Goal: Task Accomplishment & Management: Use online tool/utility

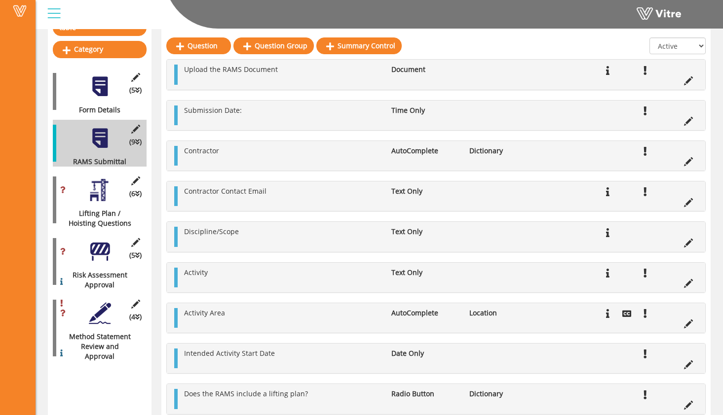
scroll to position [119, 0]
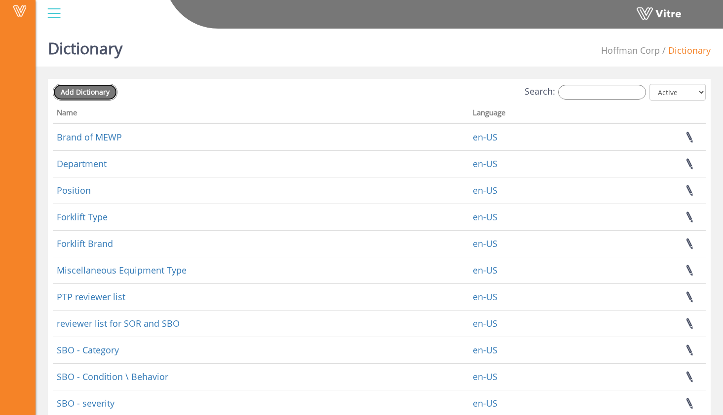
click at [107, 92] on span "Add Dictionary" at bounding box center [85, 91] width 49 height 9
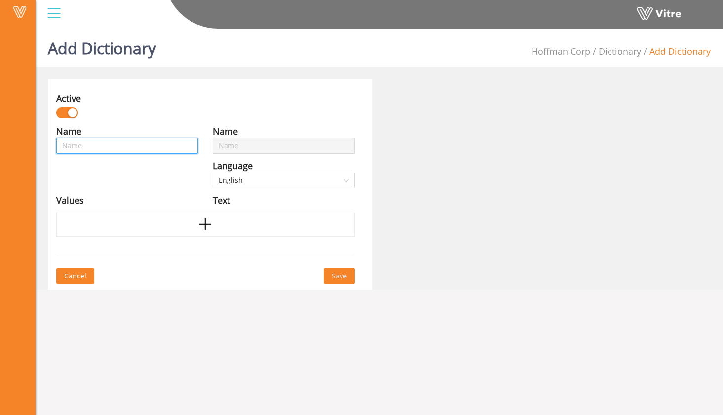
click at [141, 145] on input "text" at bounding box center [127, 146] width 142 height 16
type input "A"
type input "Ap"
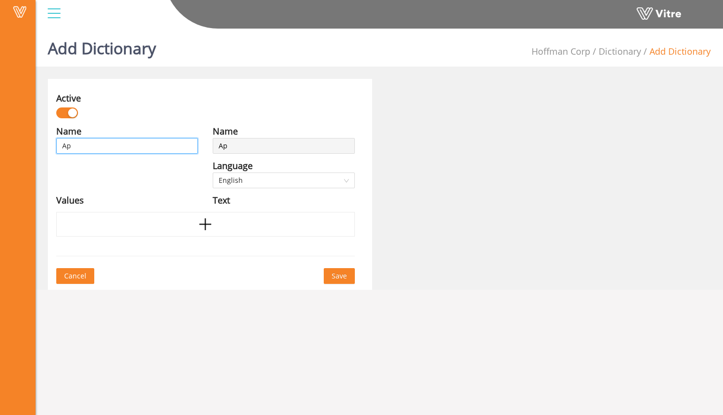
type input "App"
type input "Appr"
type input "Appro"
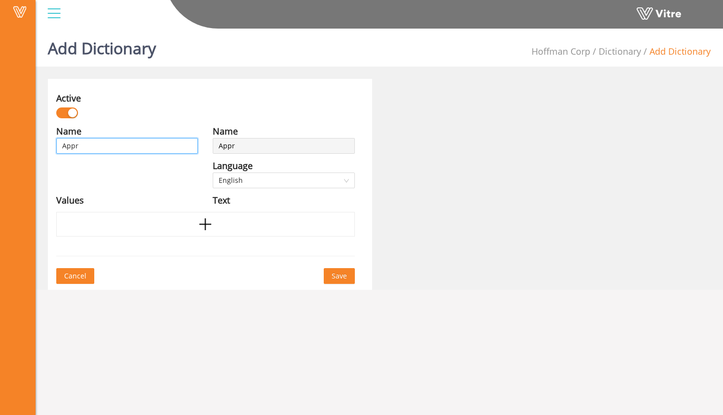
type input "Appro"
type input "Approv"
type input "Approve"
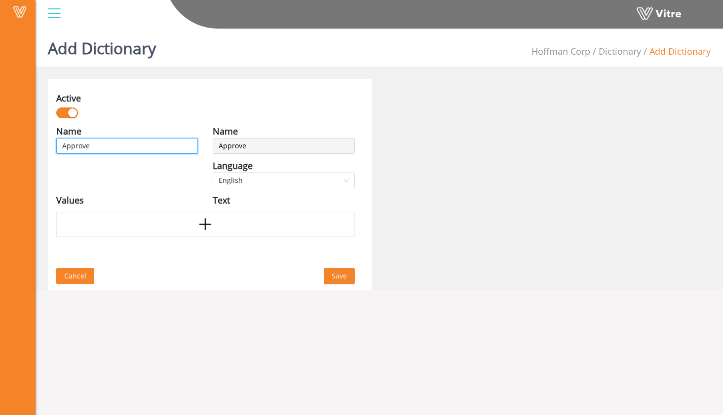
type input "Approved"
type input "Approved/"
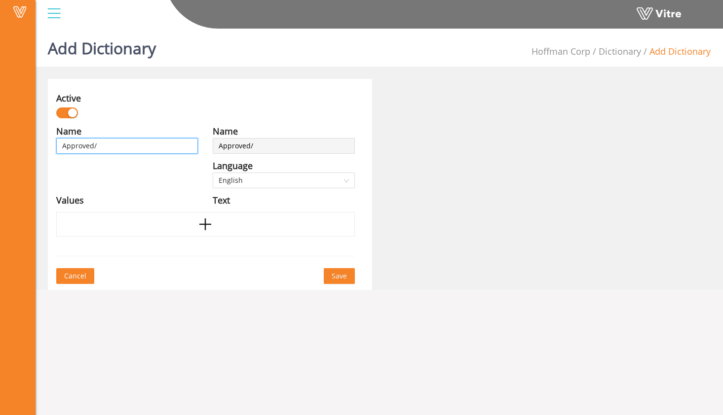
type input "Approved/"
type input "Approved/R"
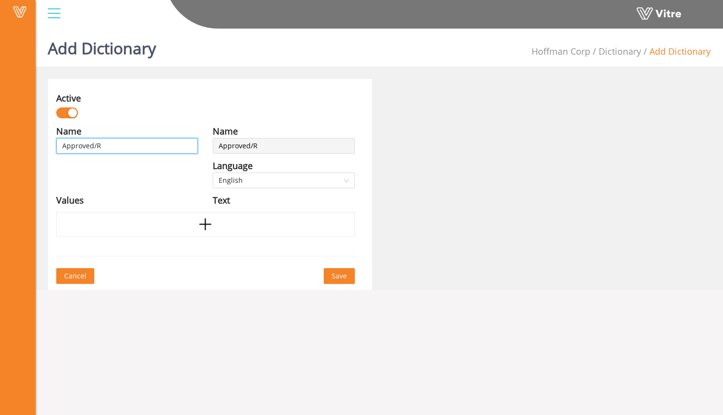
type input "Approved/Re"
type input "Approved/Rej"
type input "Approved/Reje"
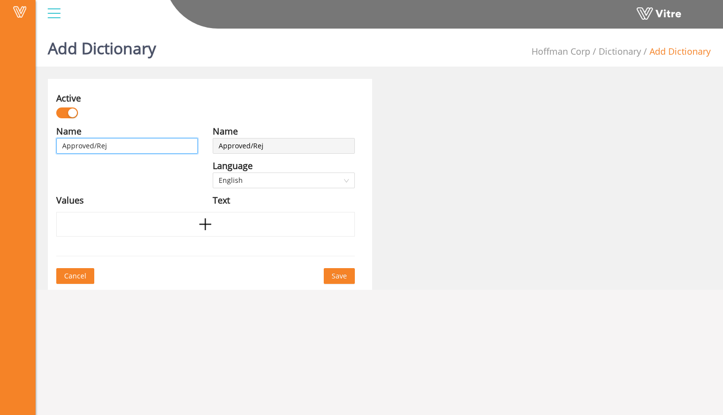
type input "Approved/Reje"
type input "Approved/Rejec"
type input "Approved/Reject"
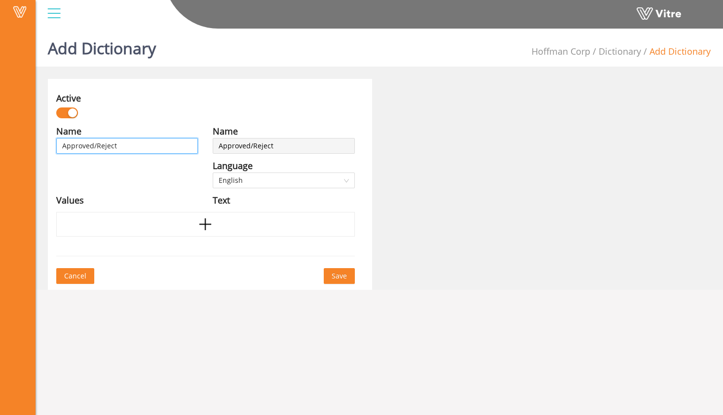
type input "Approved/Rejecte"
type input "Approved/Rejected"
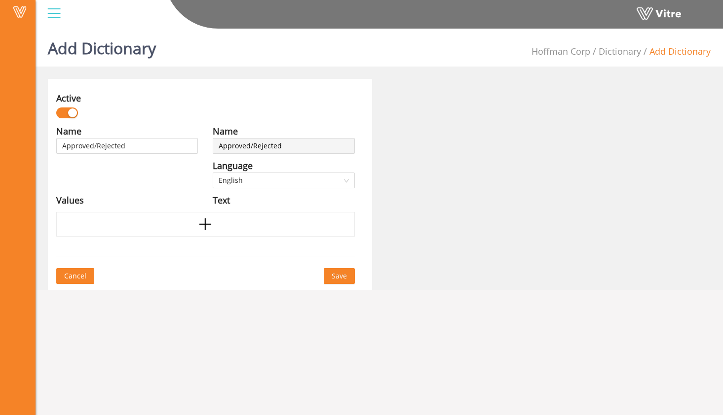
click at [172, 196] on div "Values" at bounding box center [127, 200] width 142 height 14
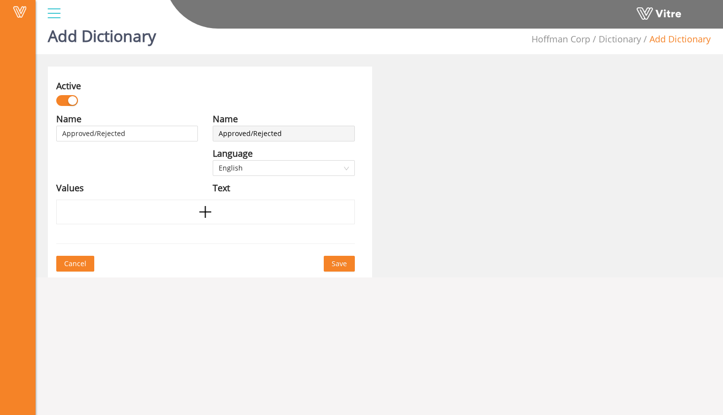
scroll to position [14, 0]
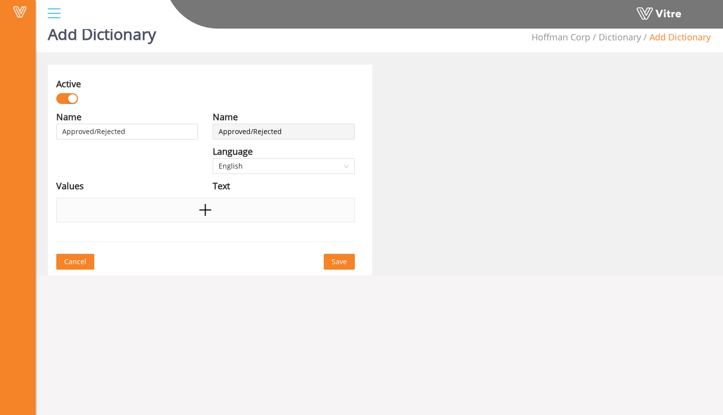
click at [185, 213] on div at bounding box center [205, 210] width 298 height 25
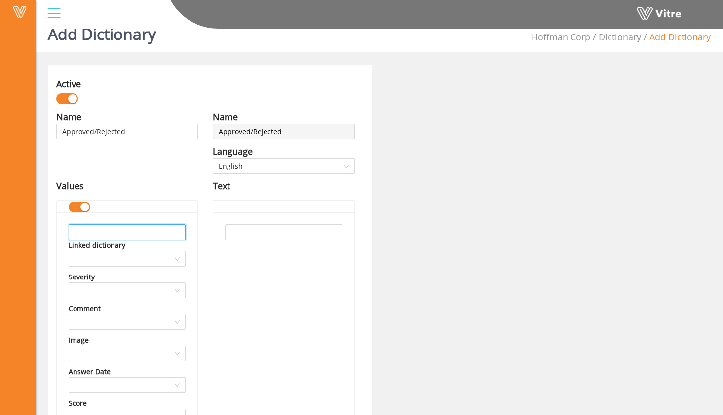
click at [167, 233] on input "text" at bounding box center [127, 232] width 117 height 16
drag, startPoint x: 111, startPoint y: 233, endPoint x: 39, endPoint y: 225, distance: 73.0
click at [39, 225] on div "Add Dictionary Hoffman Corp Dictionary Add Dictionary Active Name Approved/Reje…" at bounding box center [379, 323] width 687 height 626
type input "Approved"
click at [265, 233] on input "text" at bounding box center [283, 232] width 117 height 16
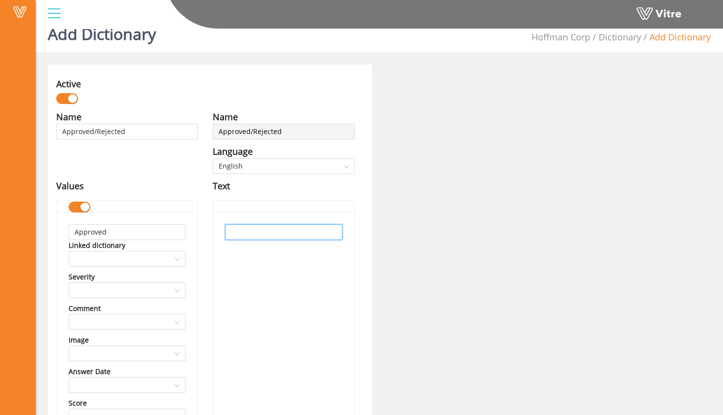
paste input "Approved"
type input "Approved"
click at [262, 261] on div "Approved" at bounding box center [283, 381] width 141 height 337
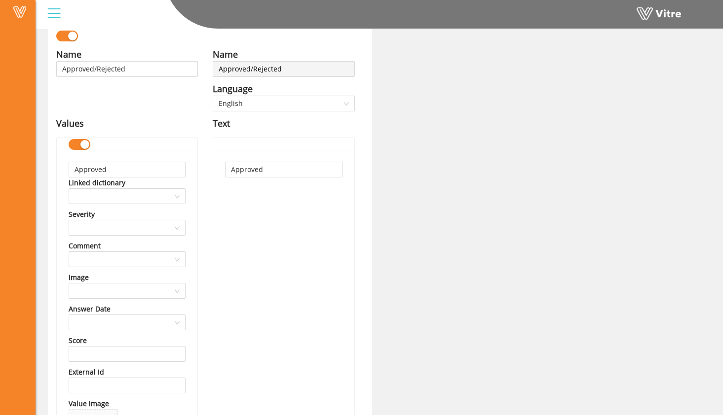
scroll to position [235, 0]
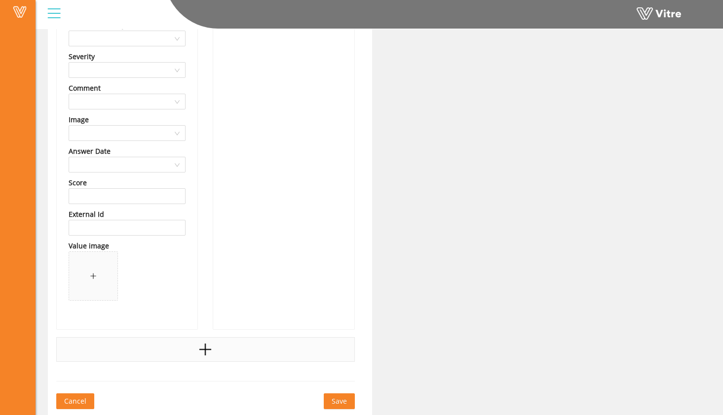
click at [216, 354] on div at bounding box center [205, 349] width 298 height 25
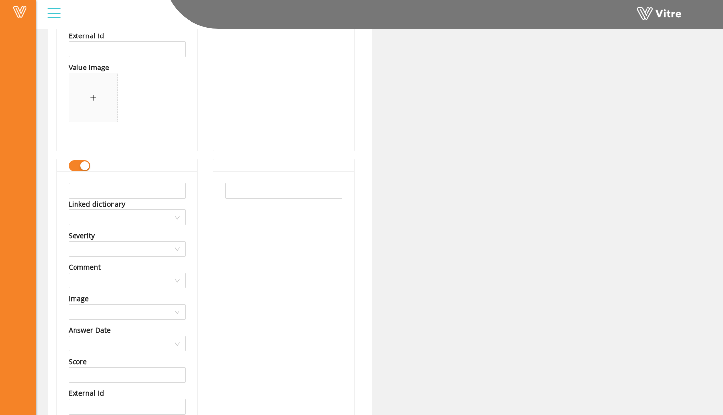
scroll to position [414, 0]
click at [135, 194] on input "text" at bounding box center [127, 191] width 117 height 16
type input "Rejected"
click at [318, 190] on input "text" at bounding box center [283, 191] width 117 height 16
type input "Rejected"
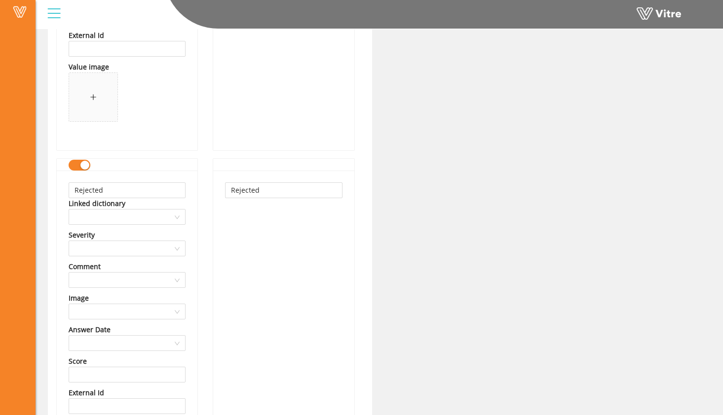
click at [462, 191] on div "Active Name Approved/Rejected Language English Values Approved Linked dictionar…" at bounding box center [378, 129] width 677 height 929
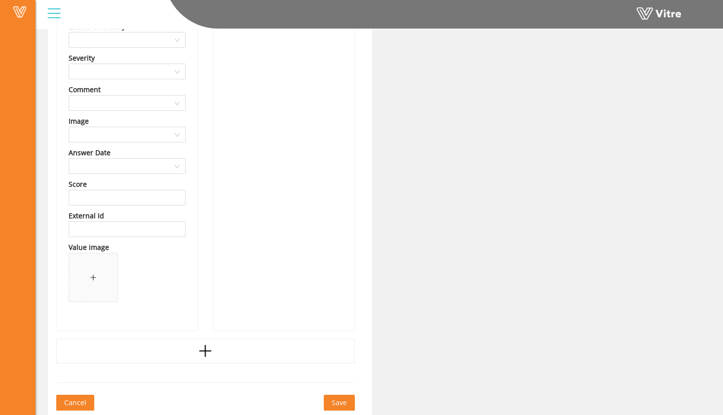
scroll to position [592, 0]
click at [345, 398] on span "Save" at bounding box center [339, 401] width 15 height 11
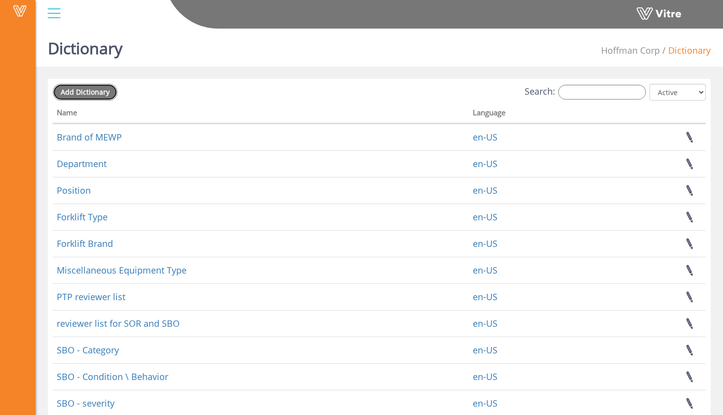
click at [107, 88] on span "Add Dictionary" at bounding box center [85, 91] width 49 height 9
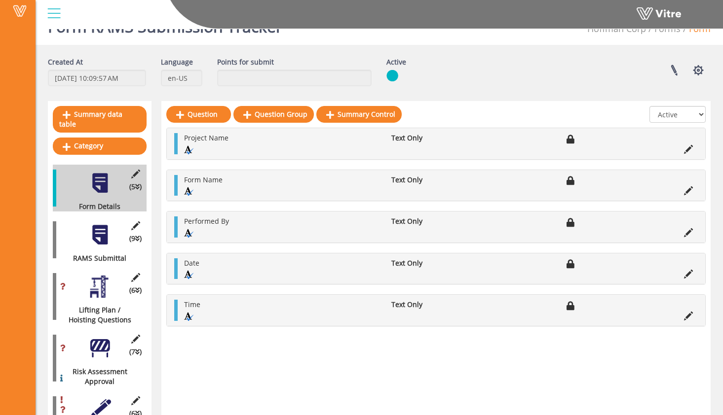
scroll to position [67, 0]
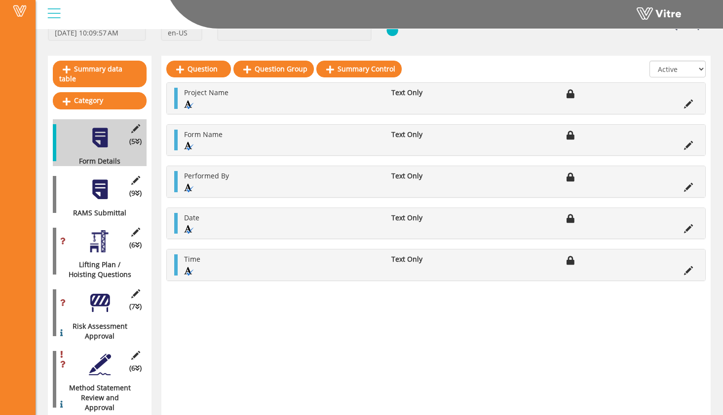
click at [105, 346] on div "(6 ) Method Statement Review and Approval" at bounding box center [100, 379] width 94 height 67
drag, startPoint x: 106, startPoint y: 313, endPoint x: 103, endPoint y: 304, distance: 8.7
click at [104, 304] on div "(7 ) Risk Assessment Approval" at bounding box center [100, 313] width 94 height 57
click at [106, 294] on div at bounding box center [100, 303] width 22 height 22
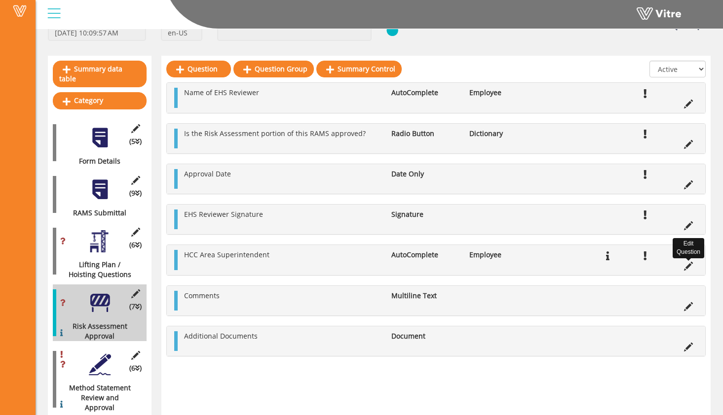
click at [689, 268] on icon at bounding box center [688, 266] width 9 height 9
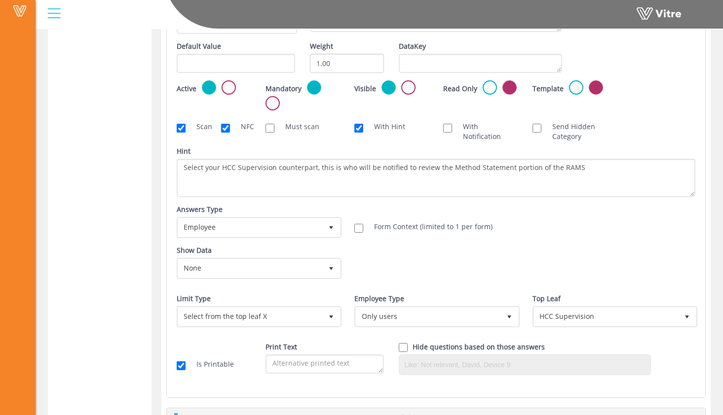
scroll to position [685, 0]
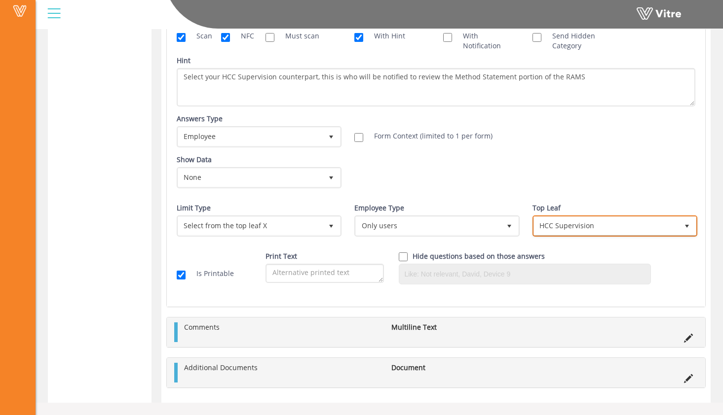
click at [602, 223] on span "HCC Supervision" at bounding box center [606, 226] width 144 height 18
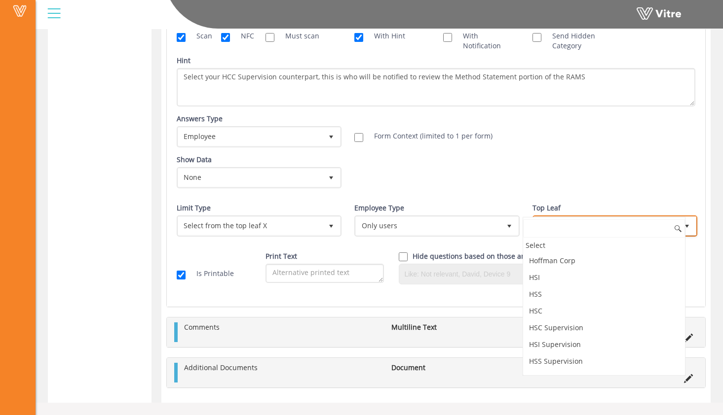
scroll to position [114, 0]
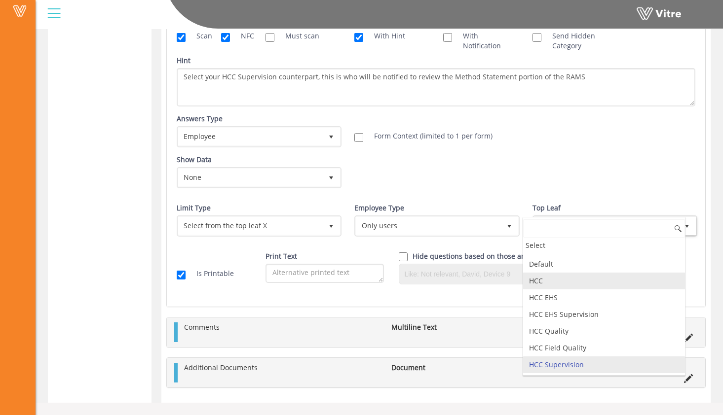
click at [579, 287] on li "HCC" at bounding box center [604, 281] width 162 height 17
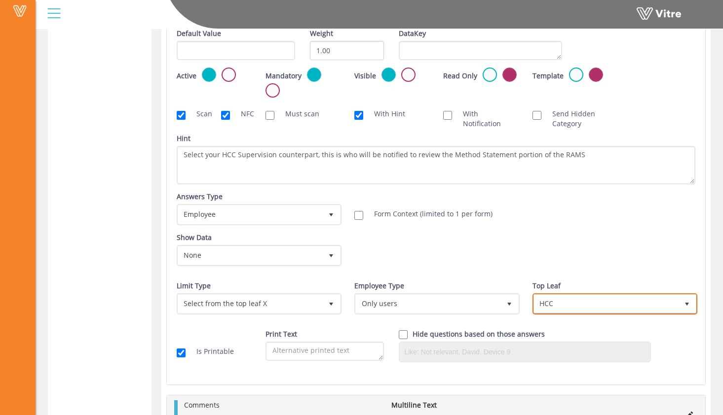
scroll to position [510, 0]
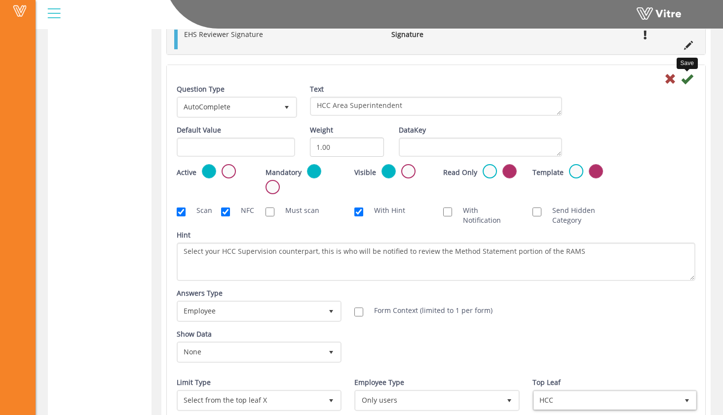
click at [686, 83] on icon at bounding box center [687, 79] width 12 height 12
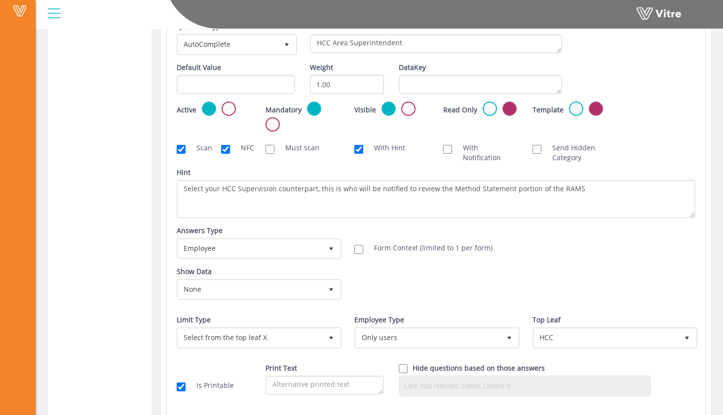
scroll to position [67, 0]
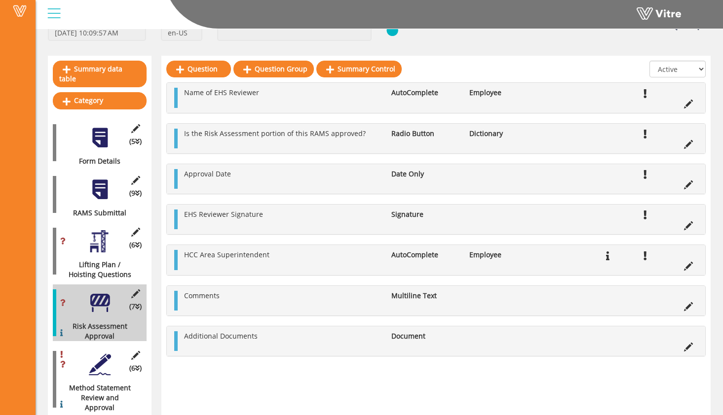
click at [96, 358] on div at bounding box center [100, 365] width 22 height 22
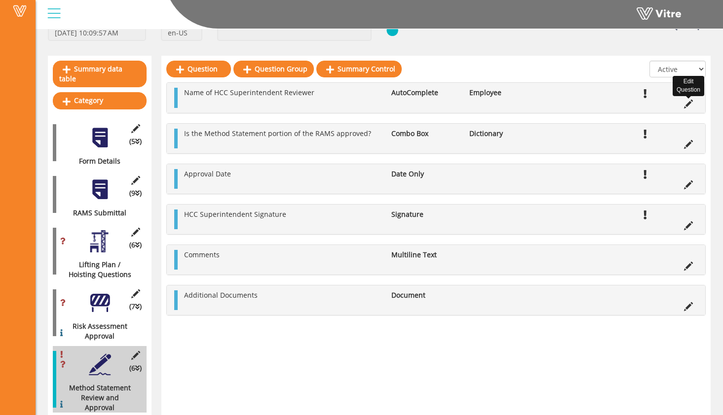
click at [689, 102] on icon at bounding box center [688, 104] width 9 height 9
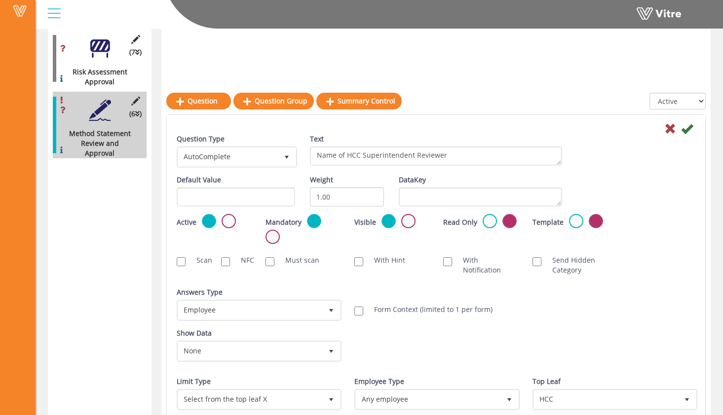
scroll to position [369, 0]
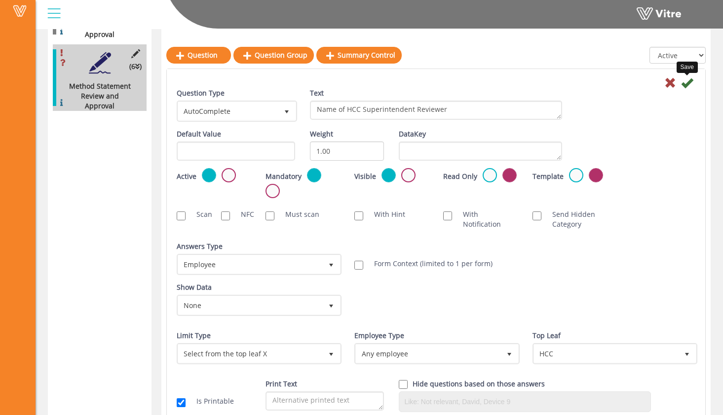
click at [689, 84] on icon at bounding box center [687, 83] width 12 height 12
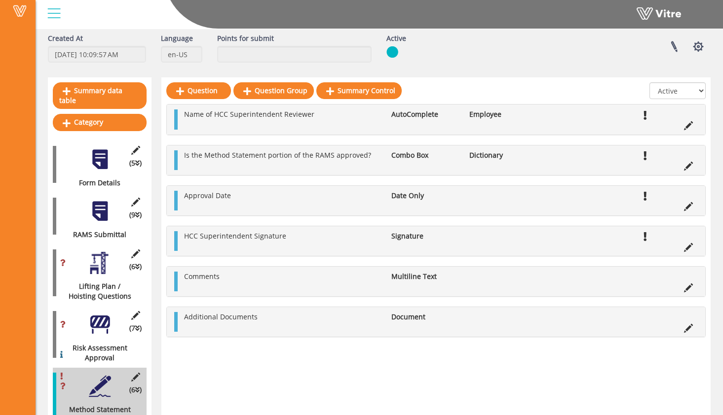
scroll to position [0, 0]
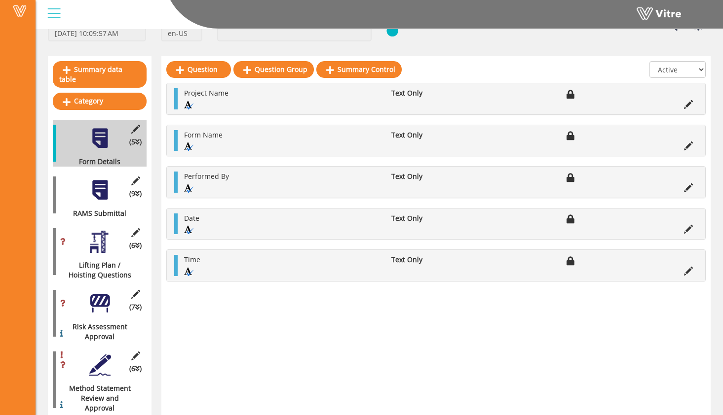
scroll to position [67, 0]
click at [97, 232] on div at bounding box center [100, 241] width 22 height 22
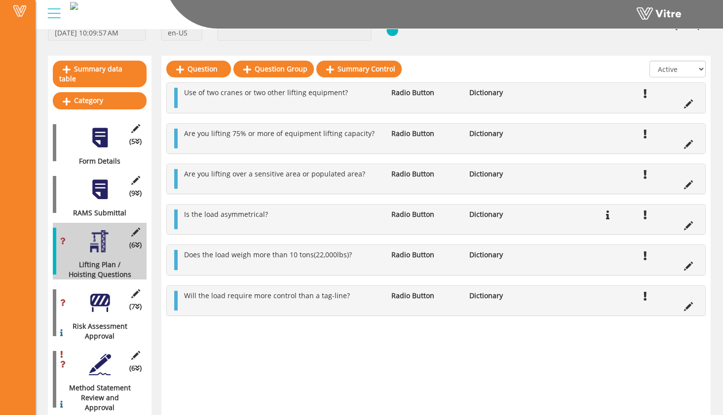
click at [101, 183] on div at bounding box center [100, 190] width 22 height 22
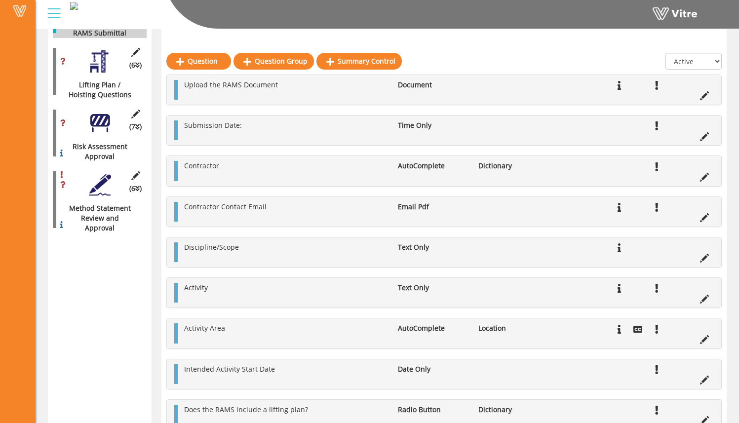
scroll to position [253, 0]
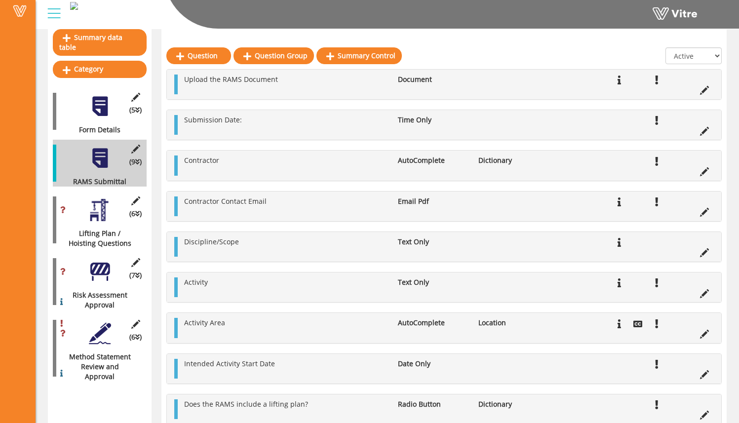
click at [111, 199] on div at bounding box center [100, 210] width 22 height 22
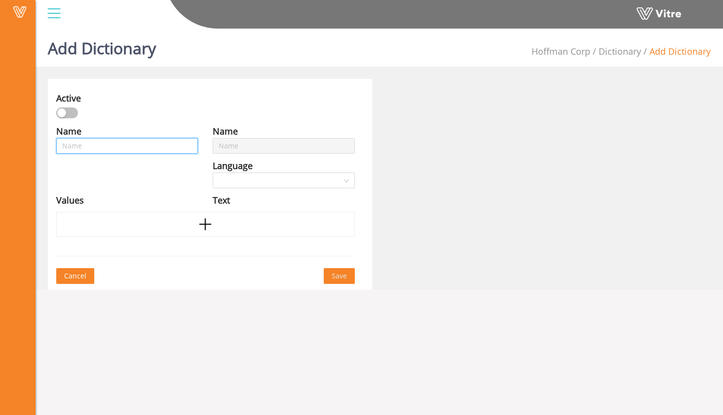
click at [135, 150] on input "text" at bounding box center [127, 146] width 142 height 16
type input "Y"
type input "Ye"
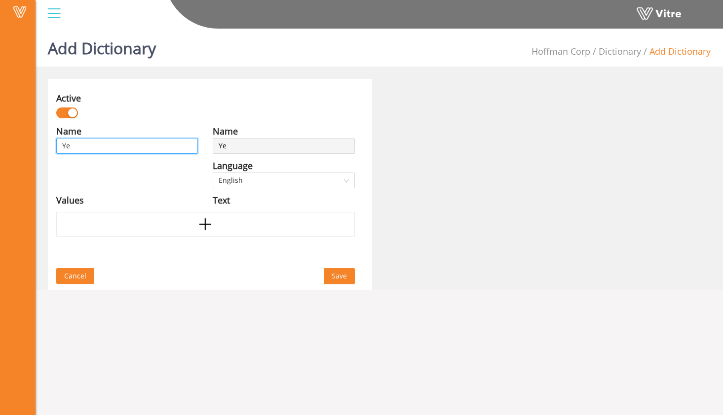
type input "Yes"
type input "Yes."
type input "Yes"
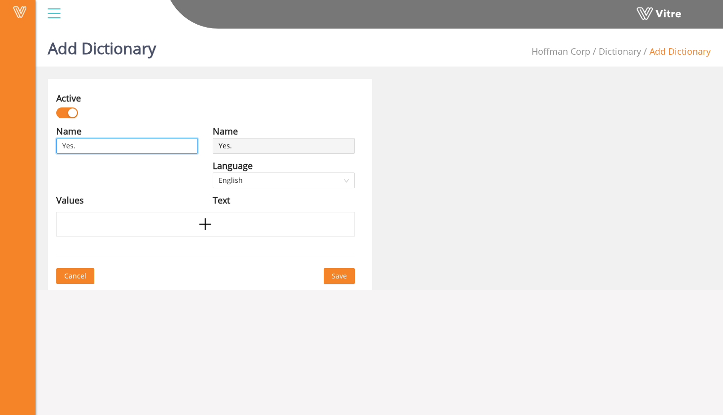
type input "Yes"
type input "Yes?"
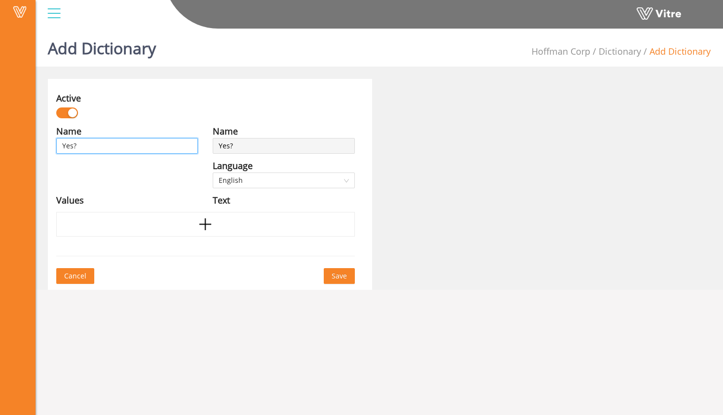
type input "Yes?"
type input "Yes"
type input "Yes/"
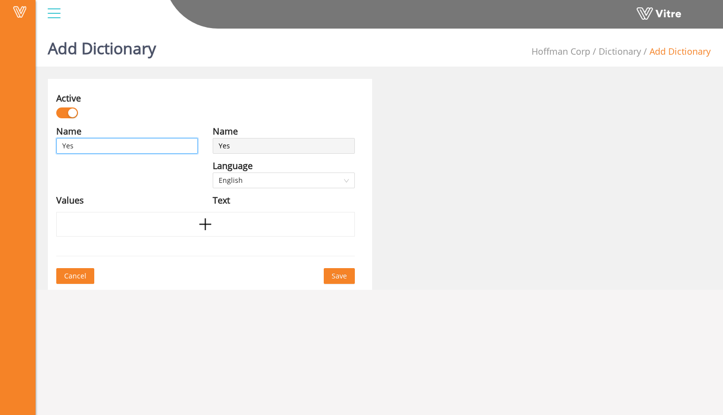
type input "Yes/"
type input "Yes/N"
type input "Yes/No"
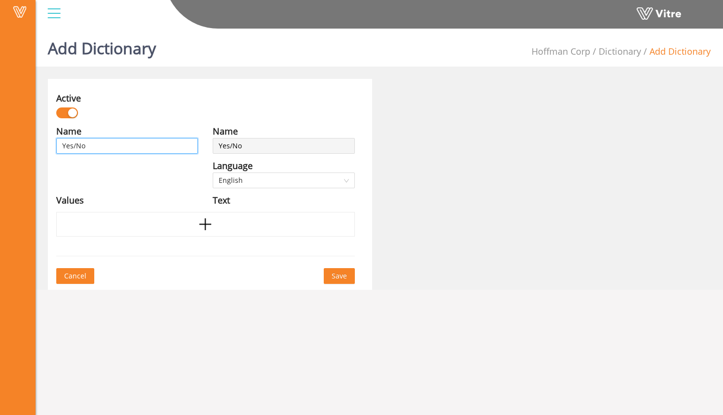
type input "Yes/No"
type input "Yes/No p"
type input "Yes/No"
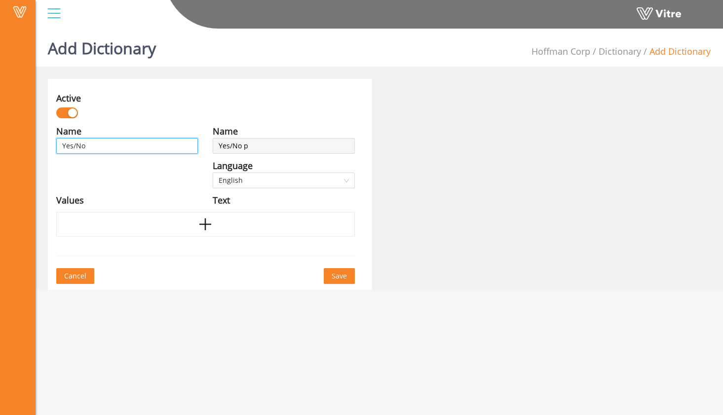
type input "Yes/No"
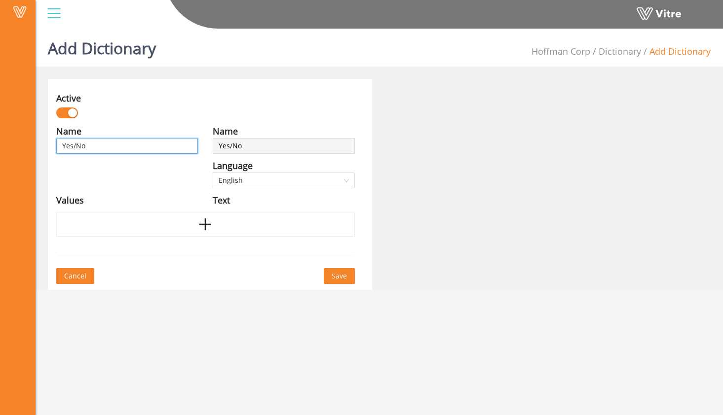
type input "Yes/No"
type input "Yes/No P"
type input "Yes/No Pp"
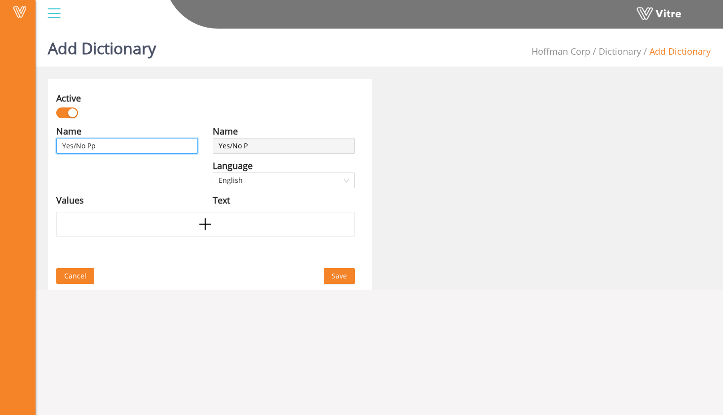
type input "Yes/No Pp"
type input "Yes/No Ppl"
type input "Yes/No Pp"
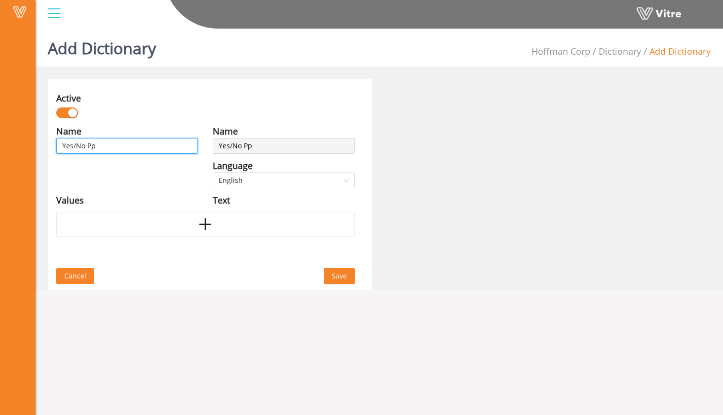
type input "Yes/No P"
type input "Yes/No"
type input "Yes/No P"
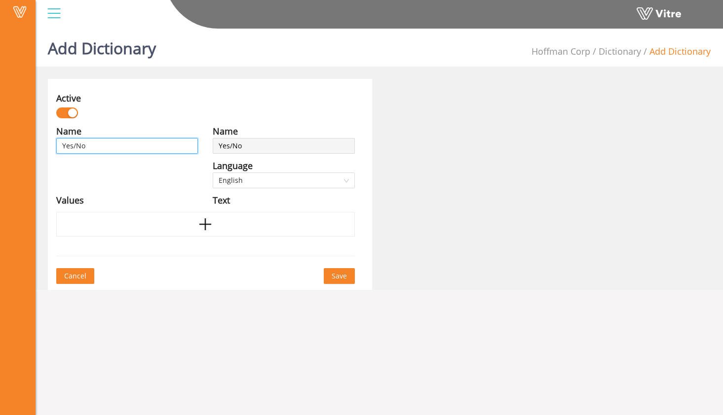
type input "Yes/No P"
type input "Yes/No Pl"
type input "Yes/No Pla"
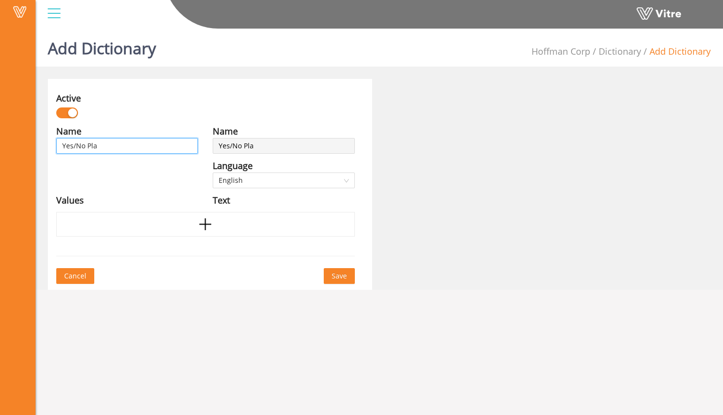
type input "Yes/No Plai"
type input "Yes/No Plain"
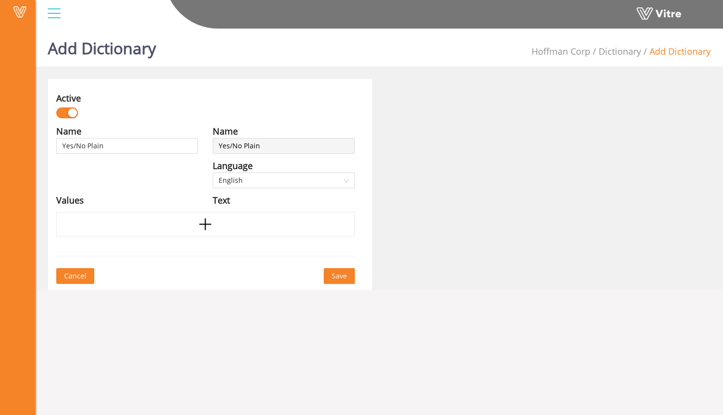
click at [161, 163] on div "Name Yes/No Plain Language English Values" at bounding box center [127, 168] width 156 height 88
click at [204, 226] on icon "plus" at bounding box center [205, 224] width 15 height 15
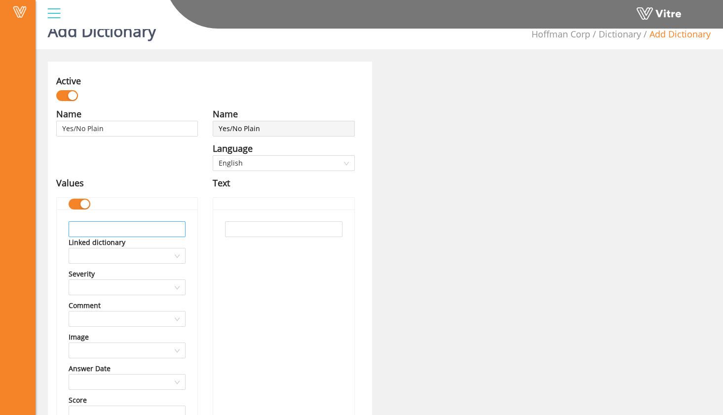
scroll to position [19, 0]
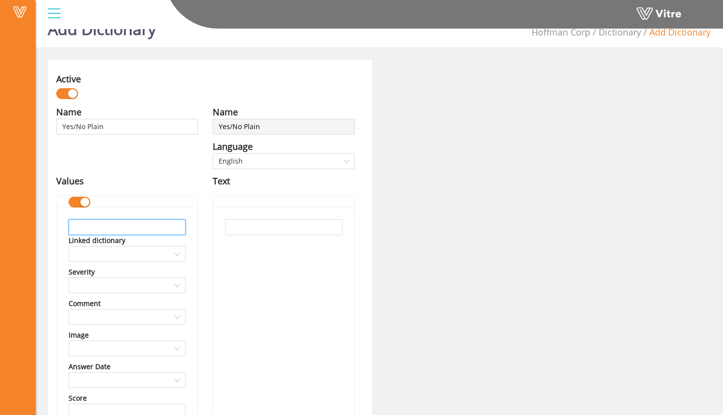
click at [166, 223] on input "text" at bounding box center [127, 228] width 117 height 16
type input "Yes"
click at [333, 230] on input "text" at bounding box center [283, 228] width 117 height 16
type input "Yes"
click at [337, 255] on div "Yes" at bounding box center [283, 376] width 141 height 337
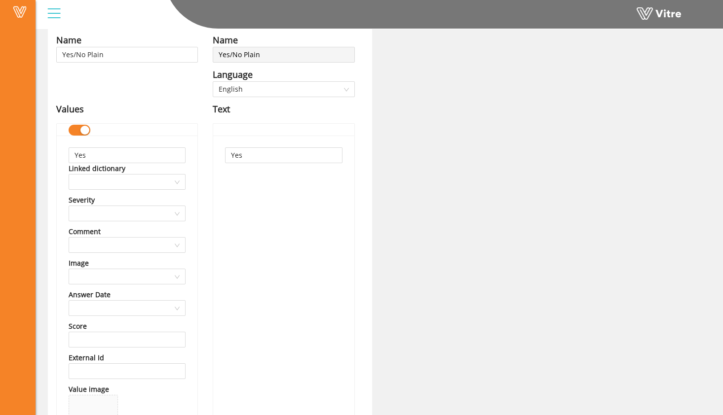
scroll to position [235, 0]
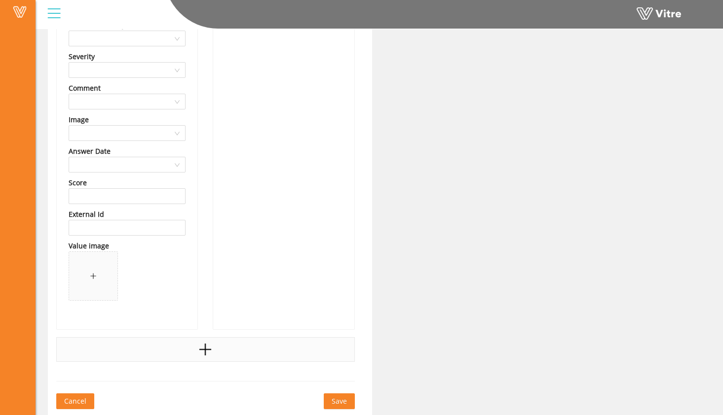
click at [208, 353] on icon "plus" at bounding box center [205, 349] width 15 height 15
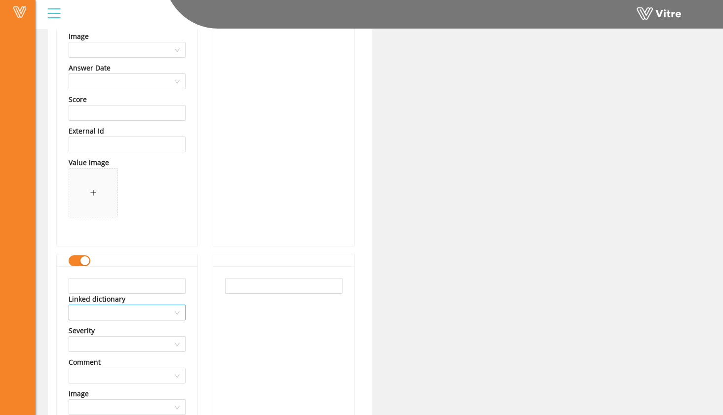
scroll to position [319, 0]
click at [158, 284] on input "text" at bounding box center [127, 286] width 117 height 16
type input "n"
type input "No"
drag, startPoint x: 252, startPoint y: 287, endPoint x: 244, endPoint y: 290, distance: 8.7
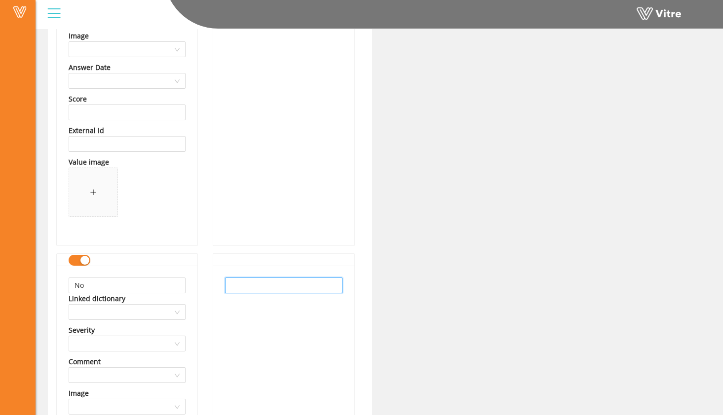
click at [252, 287] on input "text" at bounding box center [283, 286] width 117 height 16
type input "No"
click at [441, 295] on div "Active Name Yes/No Plain Language English Values Yes Linked dictionary Severity…" at bounding box center [378, 224] width 677 height 929
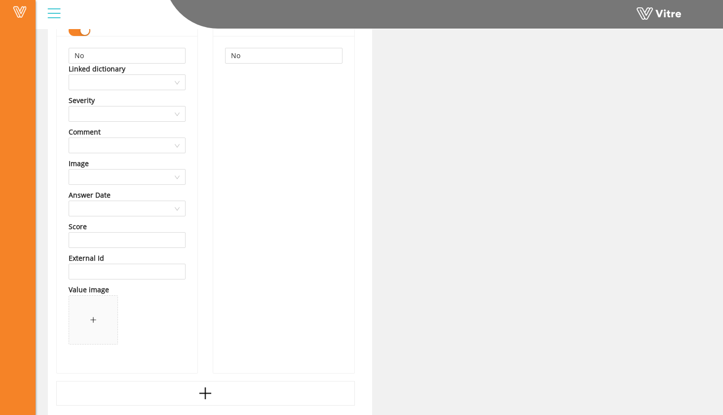
scroll to position [592, 0]
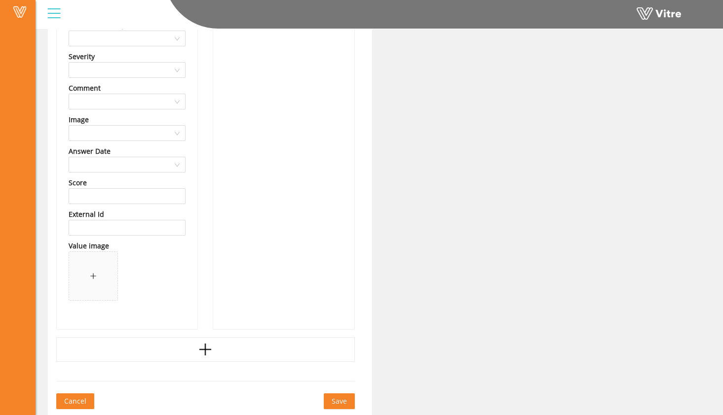
click at [344, 402] on span "Save" at bounding box center [339, 401] width 15 height 11
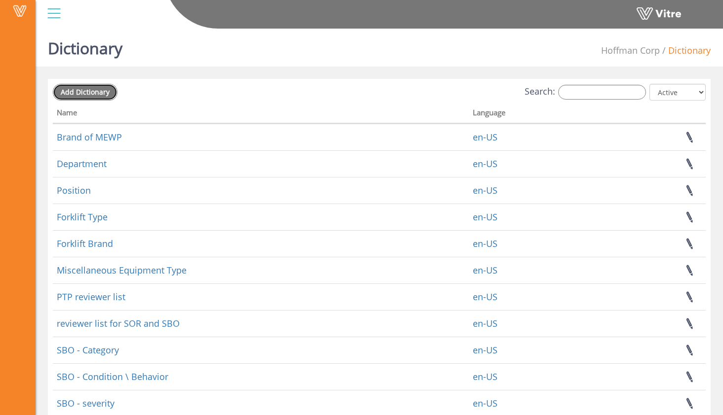
click at [74, 91] on span "Add Dictionary" at bounding box center [85, 91] width 49 height 9
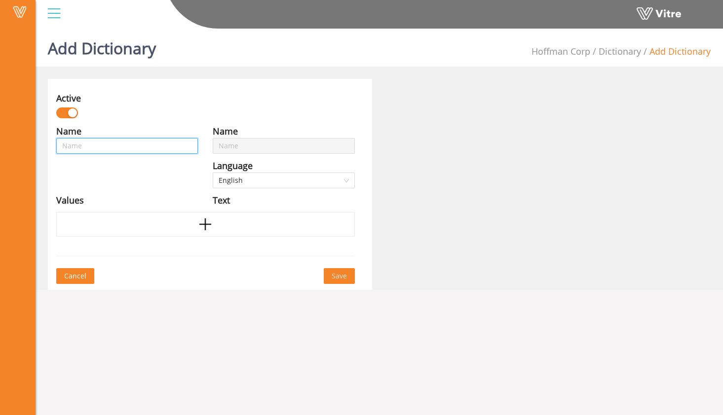
click at [135, 146] on input "text" at bounding box center [127, 146] width 142 height 16
type input "R"
type input "RA"
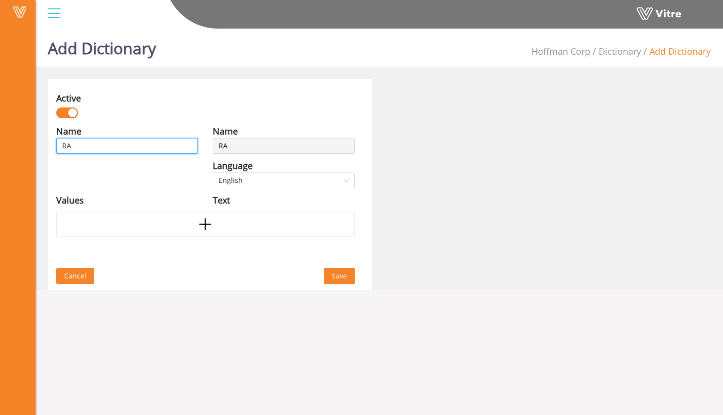
type input "RA"
type input "RA A"
type input "RA AP"
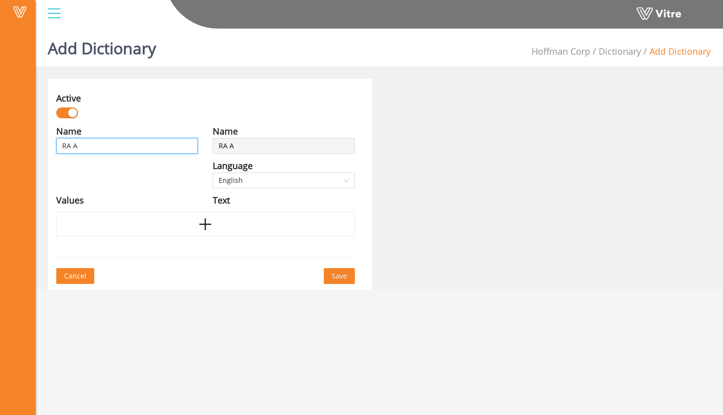
type input "RA AP"
type input "RA APR"
type input "RA AP"
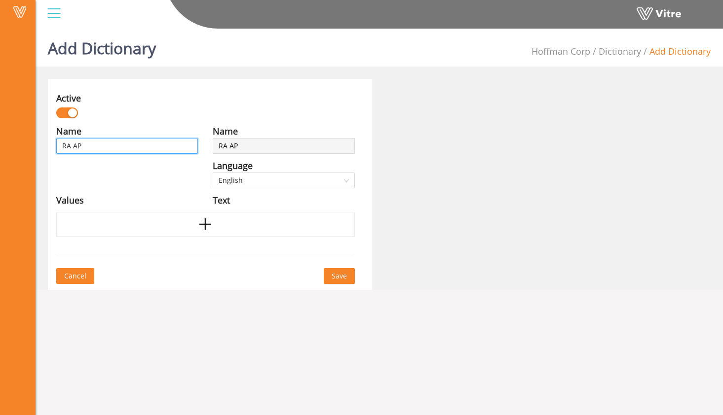
type input "RA A"
type input "RA Ap"
type input "RA App"
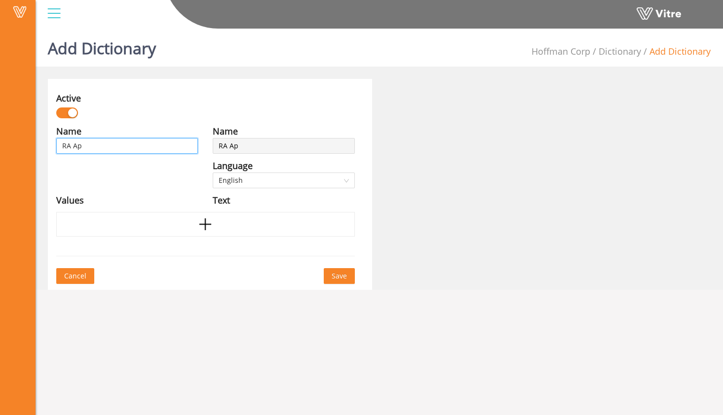
type input "RA App"
type input "RA Appr"
type input "RA Appro"
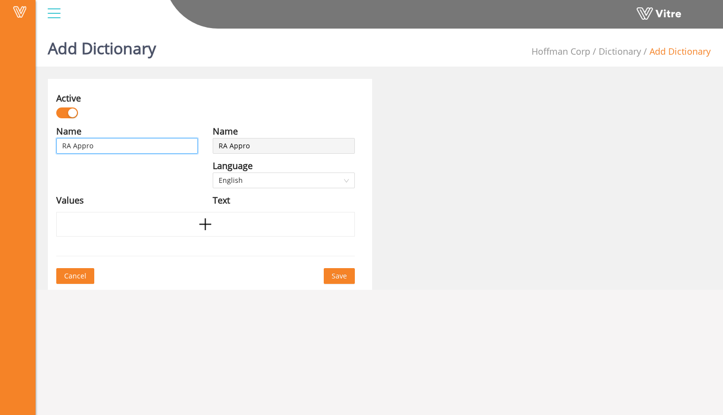
type input "RA Approv"
type input "RA Approve"
type input "RA Approve/"
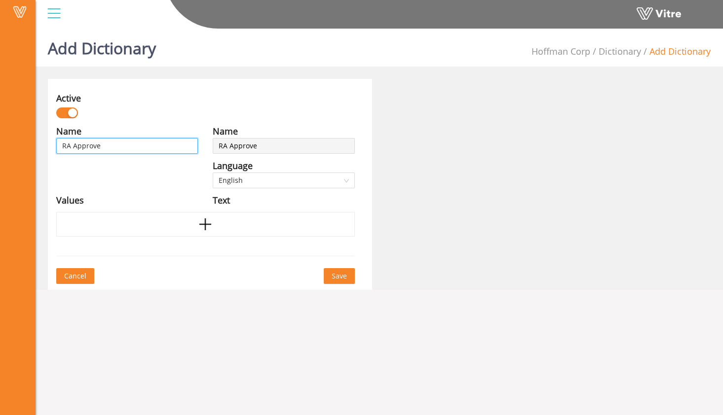
type input "RA Approve/"
type input "RA Approve/d"
type input "RA Approve/"
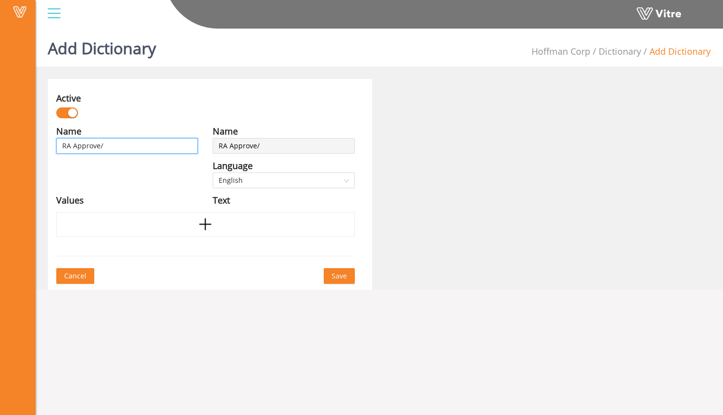
type input "RA Approve"
type input "RA Approved"
type input "RA Approved/"
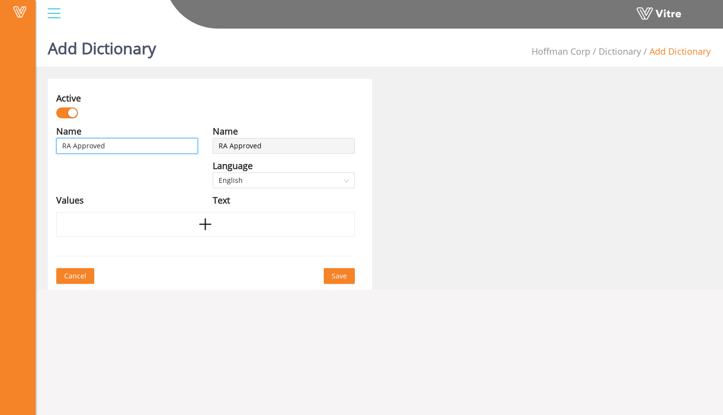
type input "RA Approved/"
type input "RA Approved/r"
type input "RA Approved/"
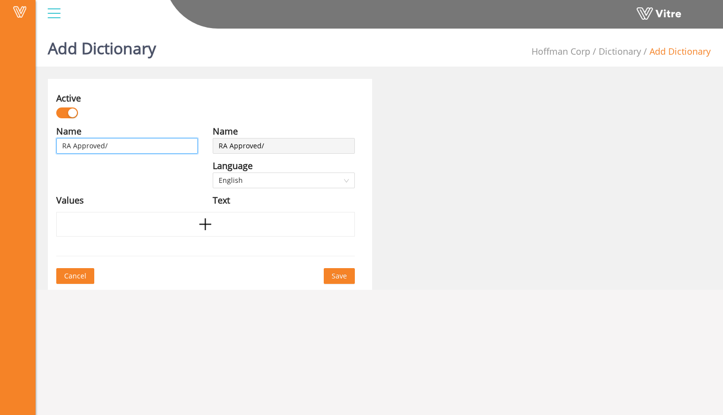
type input "RA Approved/R"
type input "RA Approved/RE"
type input "RA Approved/REJ"
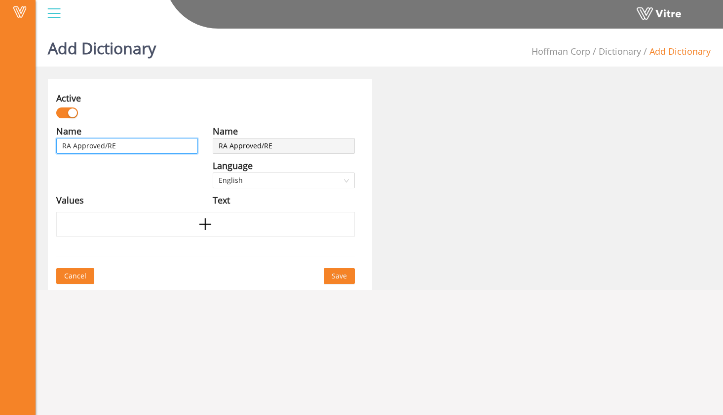
type input "RA Approved/REJ"
type input "RA Approved/REJE"
type input "RA Approved/REJEC"
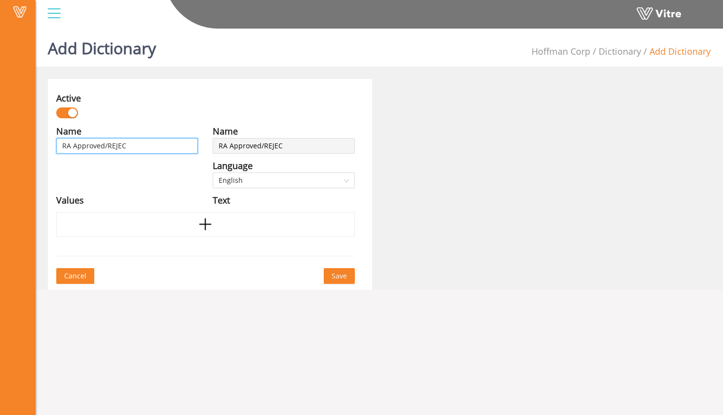
type input "RA Approved/REJE"
type input "RA Approved/REJ"
type input "RA Approved/RE"
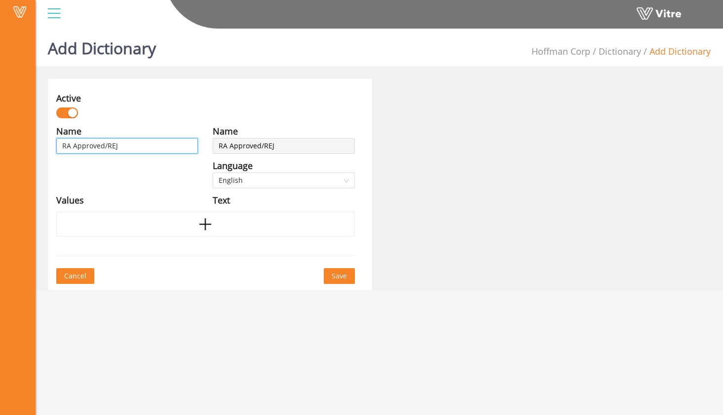
type input "RA Approved/RE"
type input "RA Approved/R"
type input "RA Approved/"
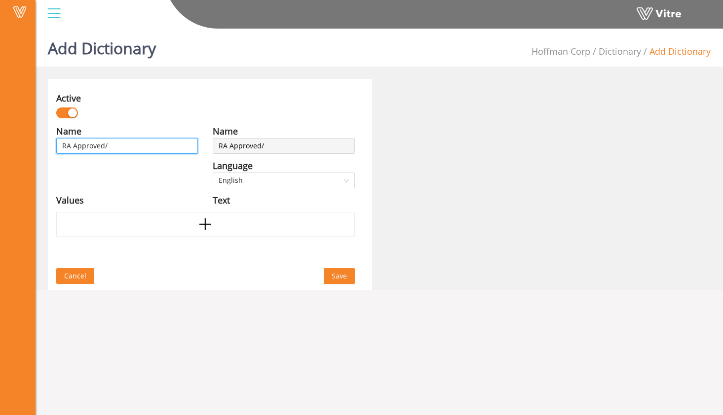
type input "RA Approved/R"
type input "RA Approved/RE"
type input "RA Approved/R"
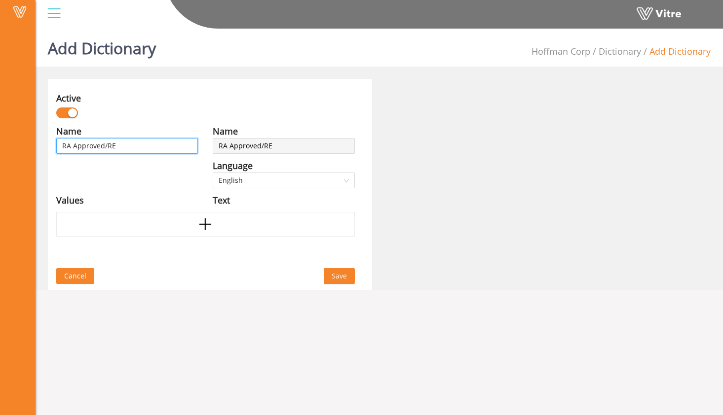
type input "RA Approved/R"
type input "RA Approved/Re"
type input "RA Approved/Rej"
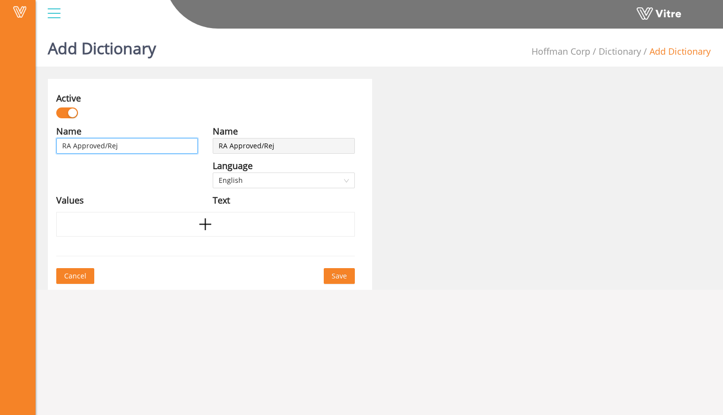
type input "RA Approved/Reje"
type input "RA Approved/Rejec"
type input "RA Approved/Reject"
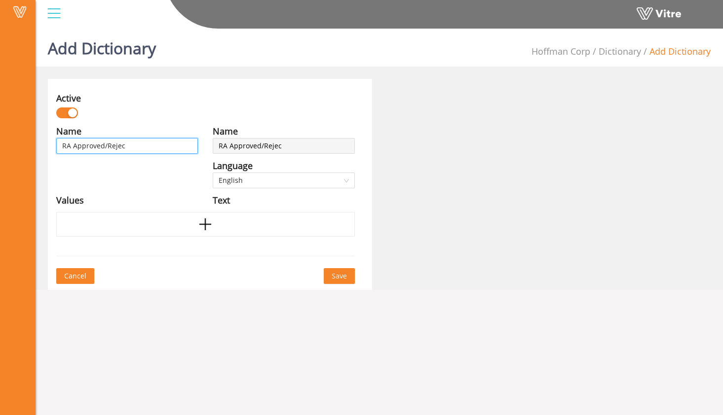
type input "RA Approved/Reject"
type input "RA Approved/Rejecte"
type input "RA Approved/Rejected"
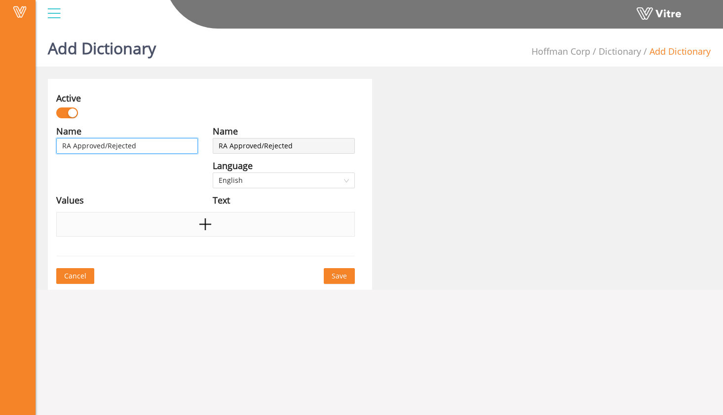
type input "RA Approved/Rejected"
click at [162, 225] on div at bounding box center [205, 224] width 298 height 25
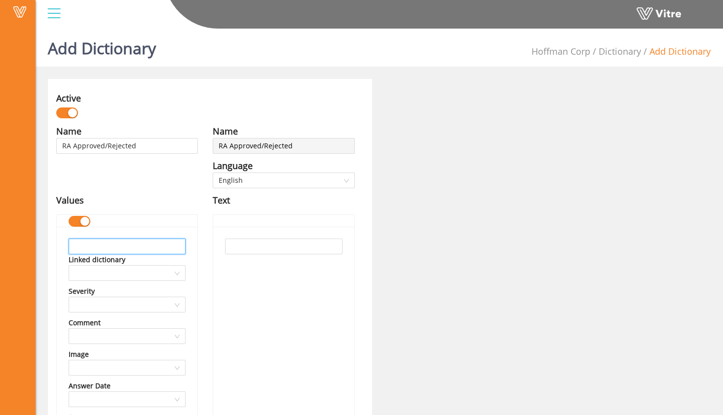
click at [137, 250] on input "text" at bounding box center [127, 247] width 117 height 16
drag, startPoint x: 130, startPoint y: 248, endPoint x: 62, endPoint y: 244, distance: 67.7
click at [62, 245] on div "RA Approved Linked dictionary Severity Comment Image Answer Date Score External…" at bounding box center [127, 395] width 141 height 337
type input "RA Approved"
click at [265, 243] on input "text" at bounding box center [283, 247] width 117 height 16
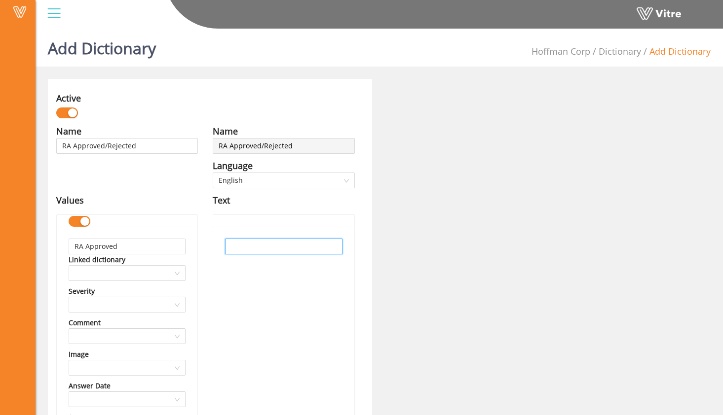
paste input "RA Approved"
type input "RA Approved"
click at [283, 281] on div "RA Approved" at bounding box center [283, 395] width 141 height 337
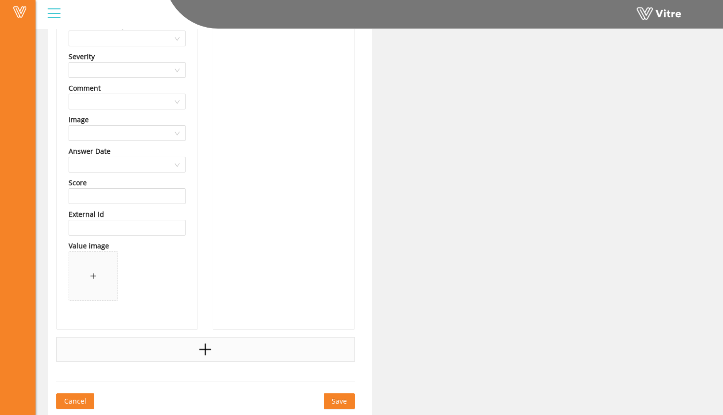
click at [223, 349] on div at bounding box center [205, 349] width 298 height 25
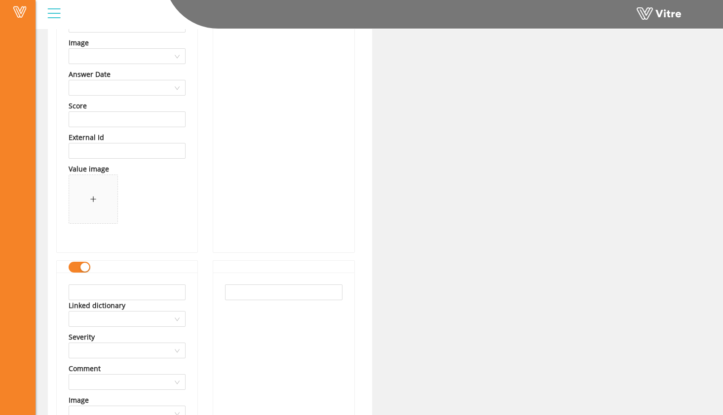
scroll to position [323, 0]
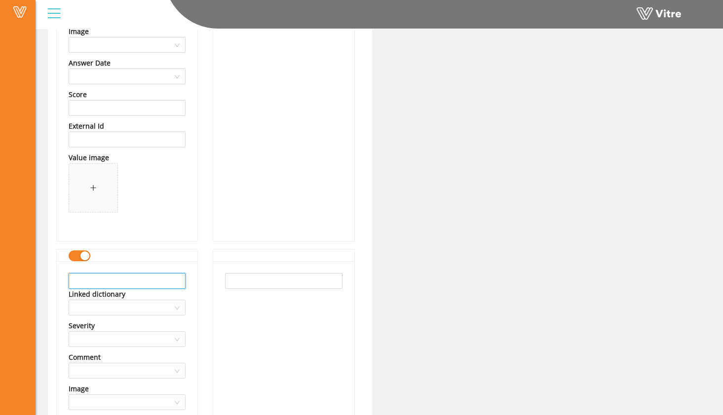
click at [153, 282] on input "text" at bounding box center [127, 281] width 117 height 16
drag, startPoint x: 133, startPoint y: 285, endPoint x: 57, endPoint y: 278, distance: 76.3
type input "RA Rejected"
click at [240, 283] on input "text" at bounding box center [283, 281] width 117 height 16
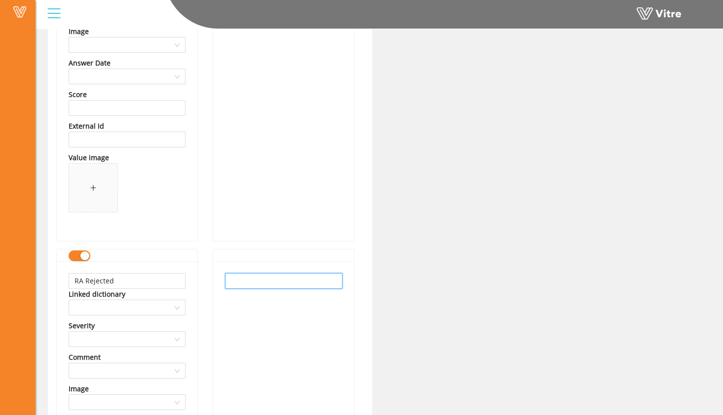
paste input "RA Rejected"
type input "RA Rejected"
click at [420, 267] on div "Active Name RA Approved/Rejected Language English Values RA Approved Linked dic…" at bounding box center [378, 220] width 677 height 929
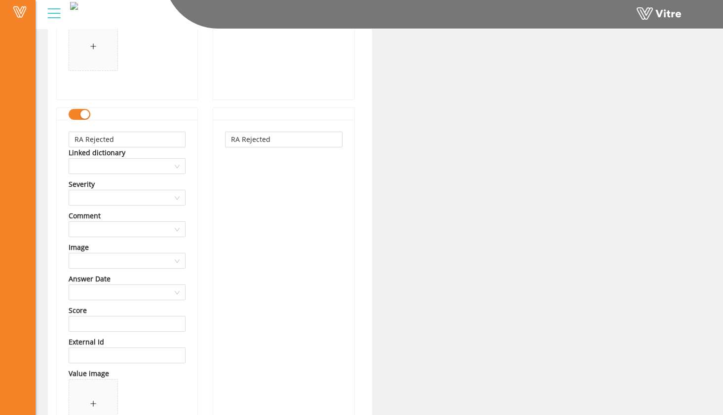
scroll to position [592, 0]
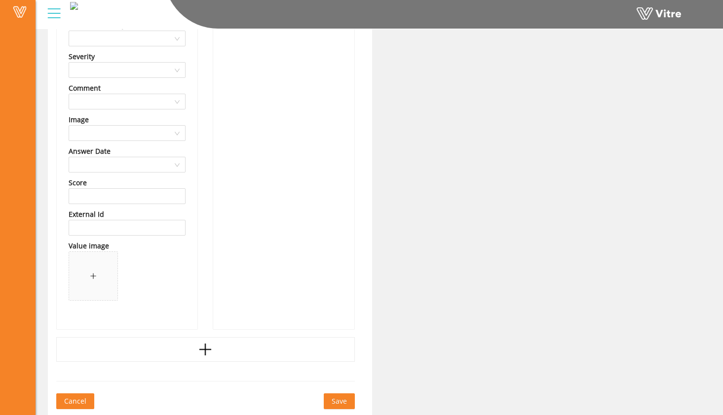
click at [345, 401] on span "Save" at bounding box center [339, 401] width 15 height 11
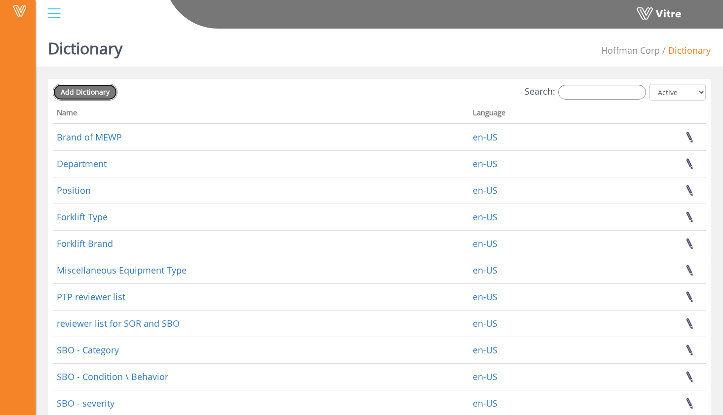
click at [102, 89] on span "Add Dictionary" at bounding box center [85, 91] width 49 height 9
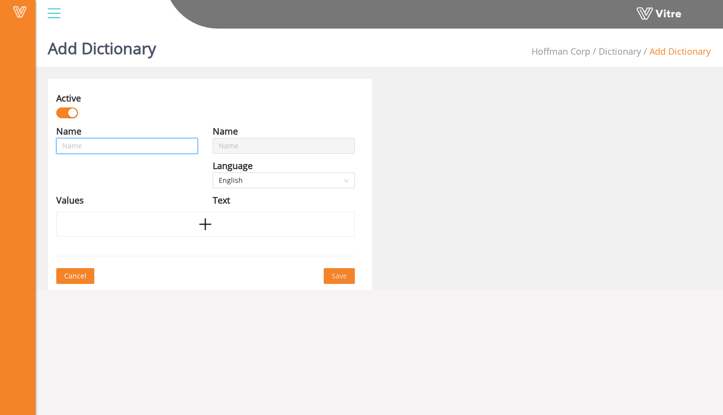
click at [169, 147] on input "text" at bounding box center [127, 146] width 142 height 16
type input "m"
type input "M"
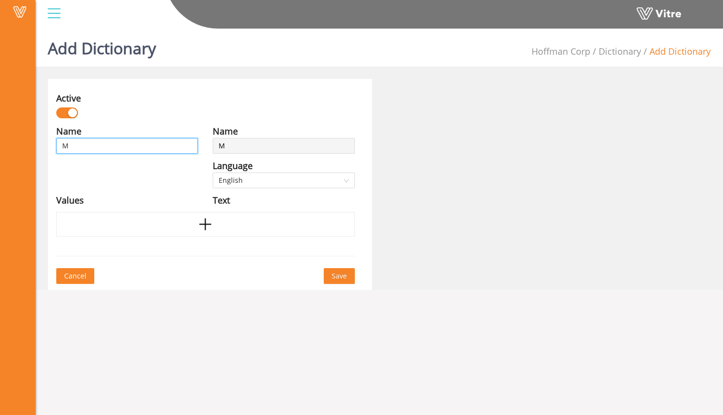
type input "MS"
type input "MS A"
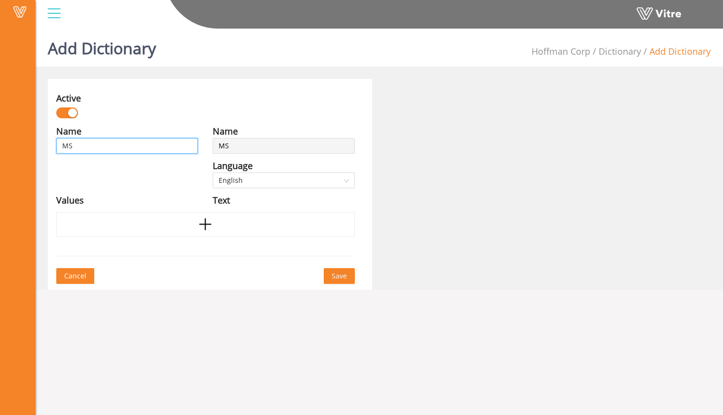
type input "MS A"
type input "MS AP"
type input "MS APP"
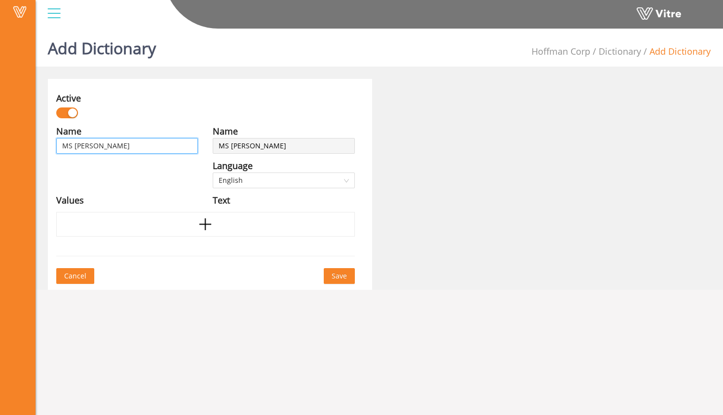
type input "MS APPR"
type input "MS APPRO"
type input "MS APPROV"
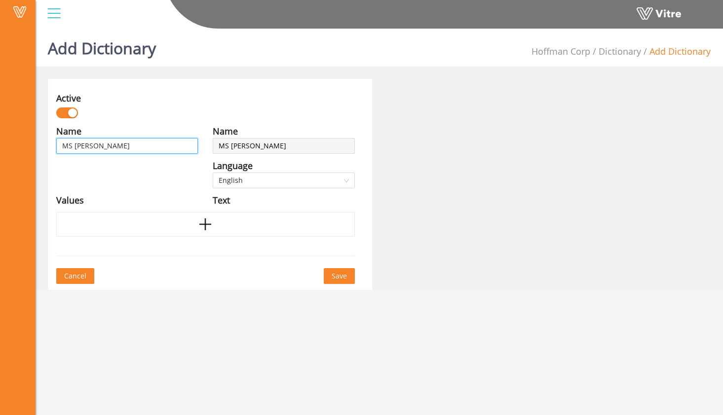
type input "MS APPROV"
type input "MS APPROVE"
type input "MS APPROV"
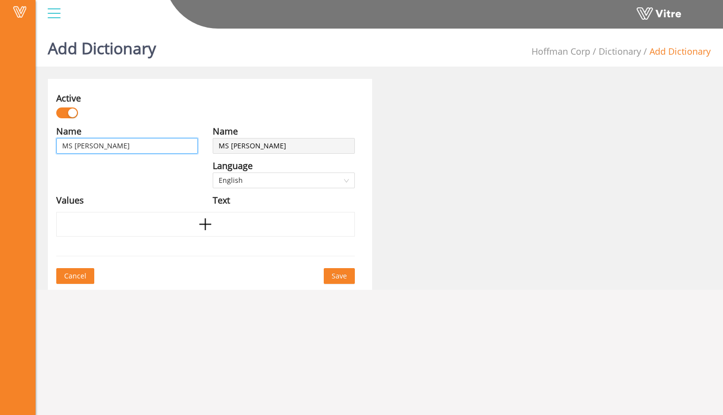
type input "MS APPRO"
type input "MS APPR"
type input "MS APP"
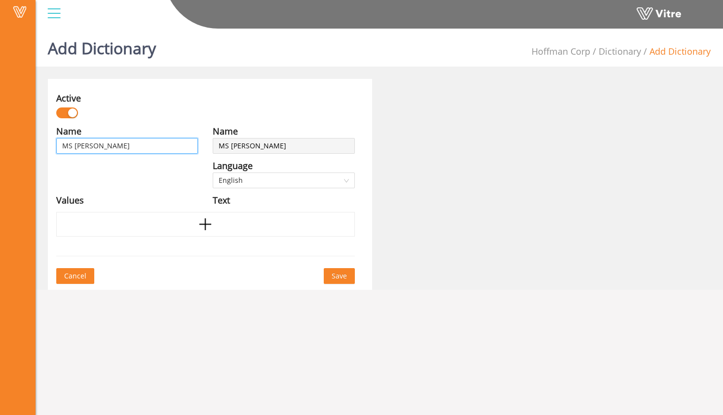
type input "MS APP"
type input "MS AP"
type input "MS A"
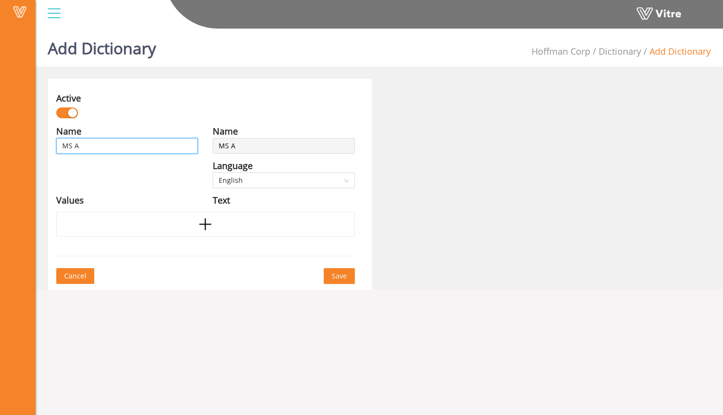
type input "MS"
type input "MS A"
type input "MS Ap"
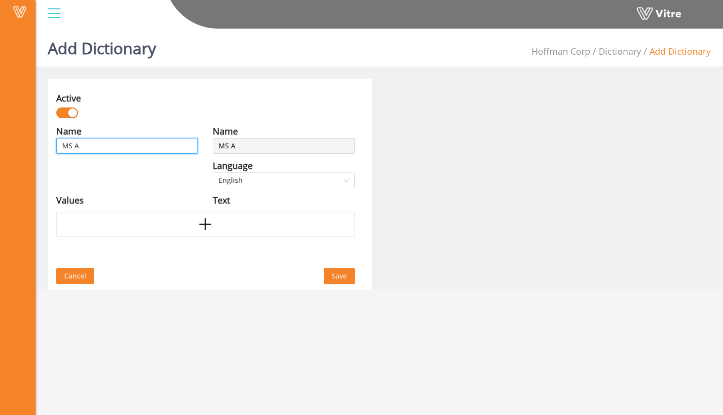
type input "MS Ap"
type input "MS App"
type input "MS Appr"
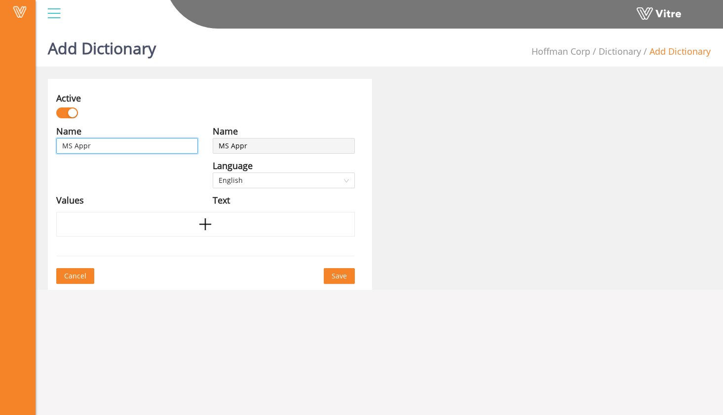
type input "MS Appro"
type input "MS Approv"
type input "MS Approve"
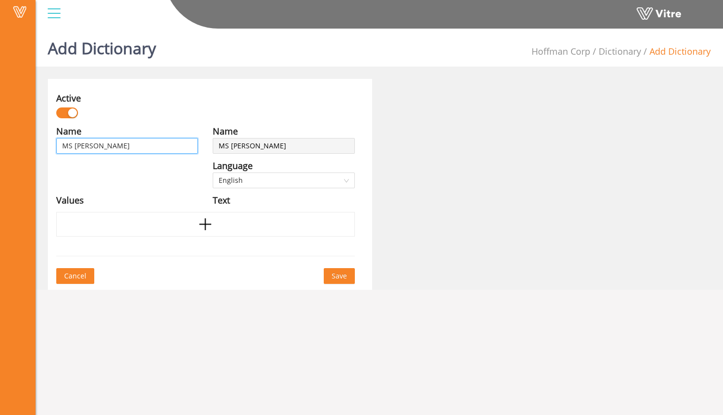
type input "MS Approve"
type input "MS Approved"
type input "MS Approved/"
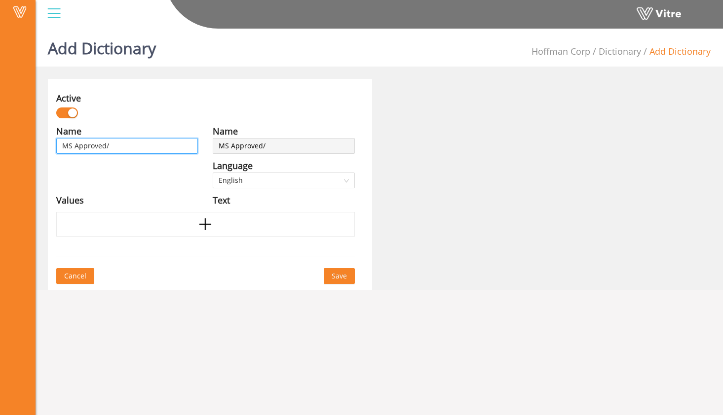
type input "MS Approved/J"
type input "MS Approved/"
type input "MS Approved/R"
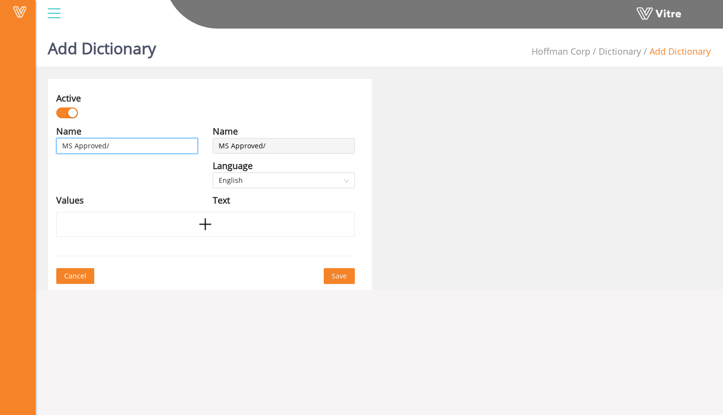
type input "MS Approved/R"
type input "MS Approved/Re"
type input "MS Approved/Rej"
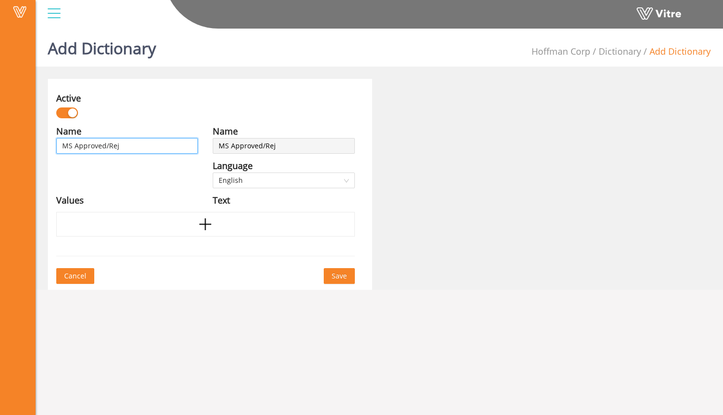
type input "MS Approved/Reje"
type input "MS Approved/Rejec"
type input "MS Approved/Reject"
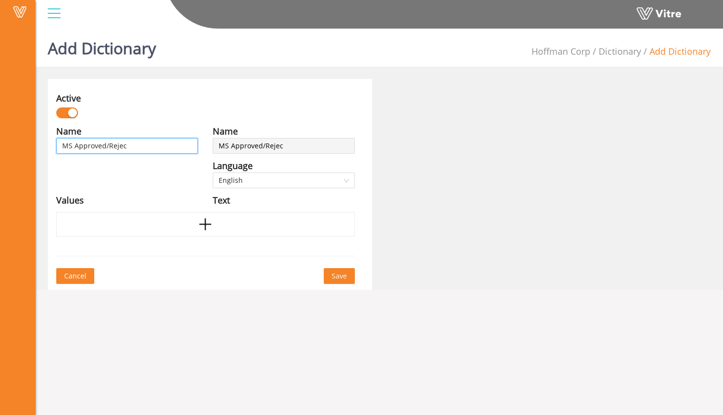
type input "MS Approved/Reject"
type input "MS Approved/Rejecte"
type input "MS Approved/Rejected"
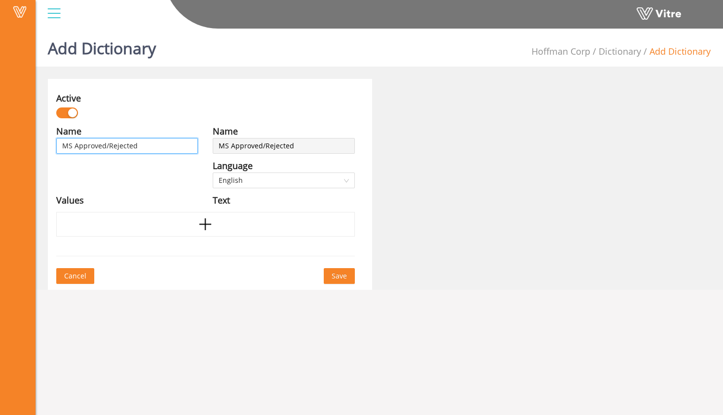
type input "MS Approved/Rejected"
click at [177, 198] on div "Values" at bounding box center [127, 200] width 142 height 14
click at [201, 225] on icon "plus" at bounding box center [205, 224] width 15 height 15
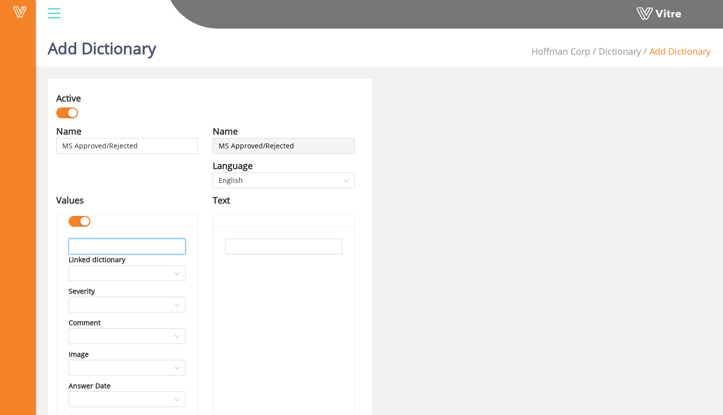
click at [148, 242] on input "text" at bounding box center [127, 247] width 117 height 16
drag, startPoint x: 123, startPoint y: 248, endPoint x: 36, endPoint y: 246, distance: 87.3
click at [36, 246] on div "Add Dictionary Hoffman Corp Dictionary Add Dictionary Active Name MS Approved/R…" at bounding box center [379, 338] width 687 height 626
type input "MS Approved"
click at [253, 248] on input "text" at bounding box center [283, 247] width 117 height 16
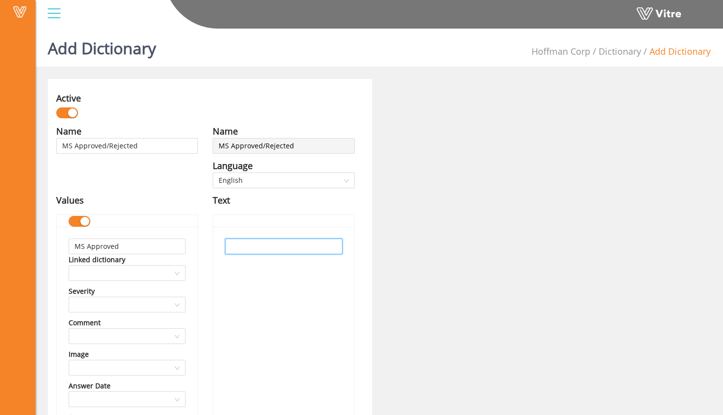
paste input "MS Approved"
type input "MS Approved"
click at [262, 282] on div "MS Approved" at bounding box center [283, 395] width 141 height 337
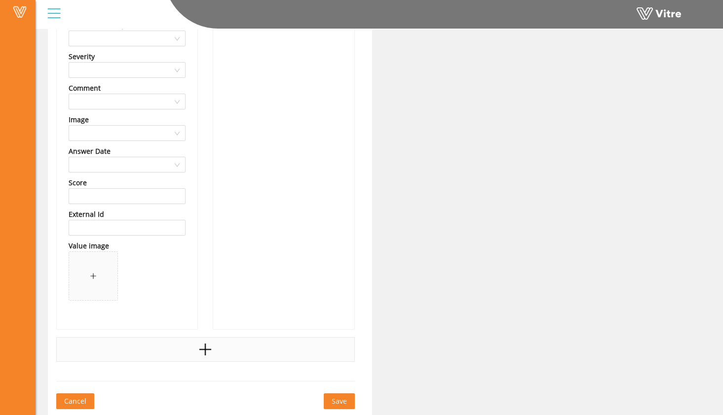
click at [220, 353] on div at bounding box center [205, 349] width 298 height 25
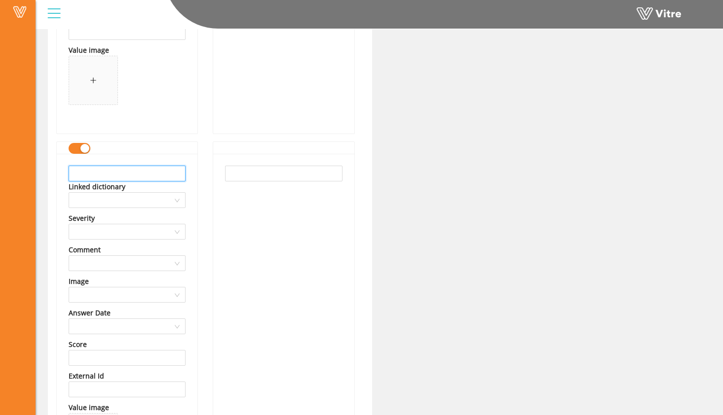
click at [156, 178] on input "text" at bounding box center [127, 174] width 117 height 16
type input "MS Rejected"
click at [265, 176] on input "text" at bounding box center [283, 174] width 117 height 16
type input "MS Rejected"
click at [425, 143] on div "Active Name MS Approved/Rejected Language English Values MS Approved Linked dic…" at bounding box center [378, 112] width 677 height 929
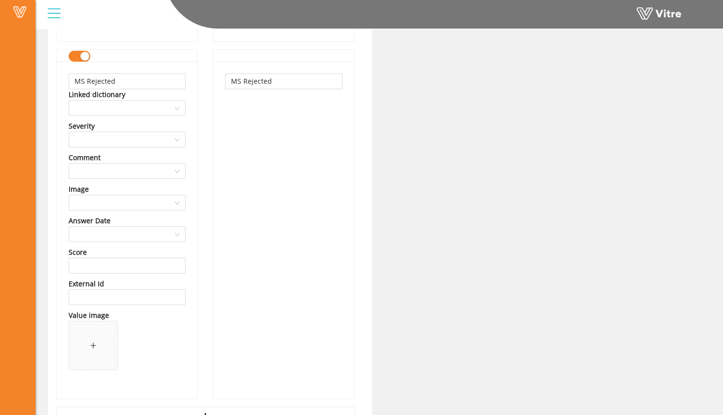
scroll to position [592, 0]
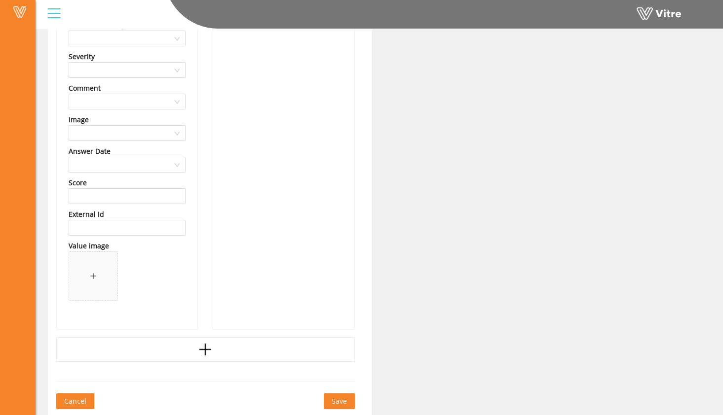
click at [343, 399] on span "Save" at bounding box center [339, 401] width 15 height 11
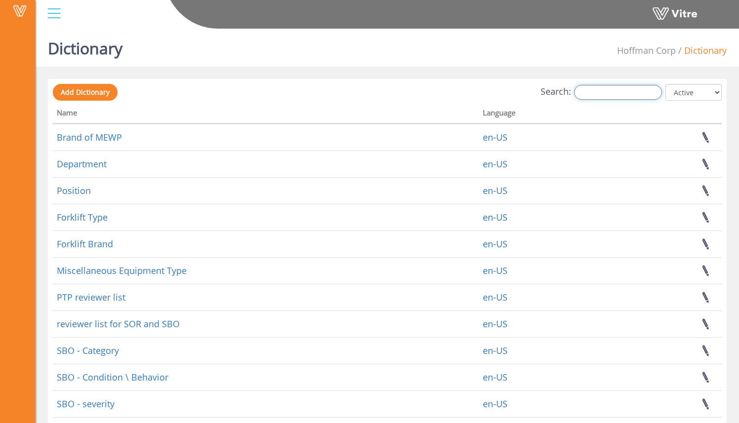
click at [631, 92] on input "Search:" at bounding box center [618, 92] width 88 height 15
type input "ptp"
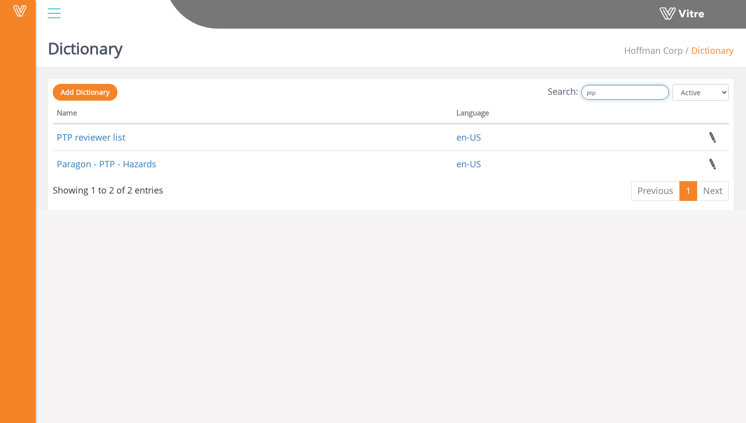
drag, startPoint x: 621, startPoint y: 90, endPoint x: 563, endPoint y: 92, distance: 57.8
click at [564, 93] on label "Search: ptp" at bounding box center [608, 92] width 121 height 15
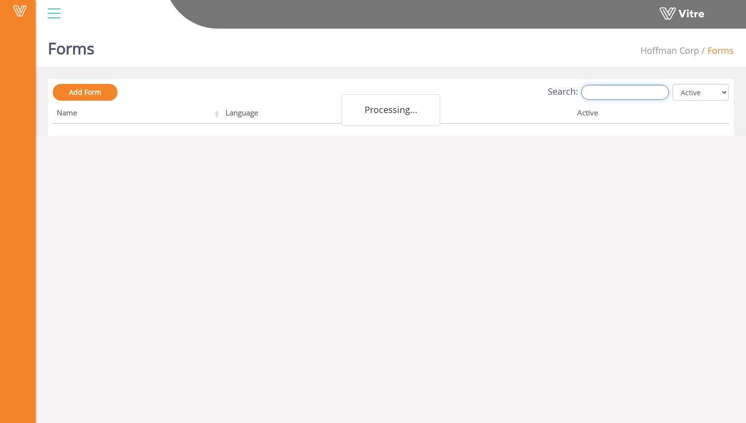
click at [610, 89] on input "Search:" at bounding box center [625, 92] width 88 height 15
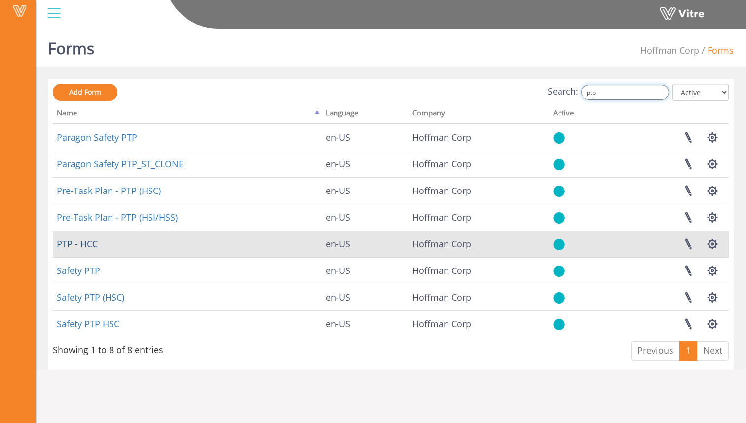
type input "ptp"
click at [91, 247] on link "PTP - HCC" at bounding box center [77, 244] width 41 height 12
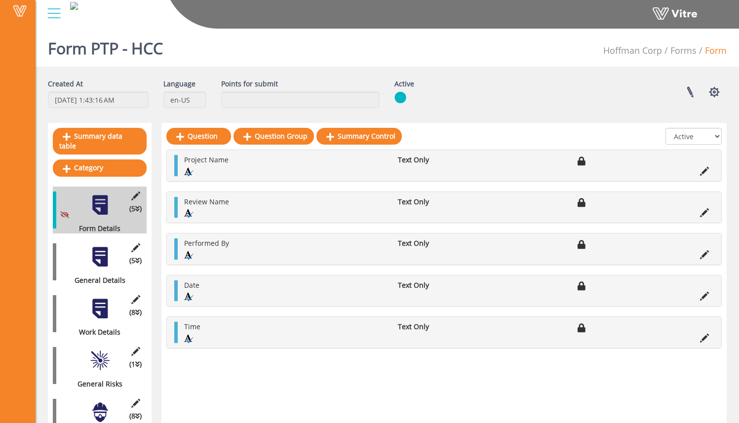
click at [101, 238] on div "(5 ) General Details" at bounding box center [100, 261] width 94 height 47
click at [99, 246] on div at bounding box center [100, 257] width 22 height 22
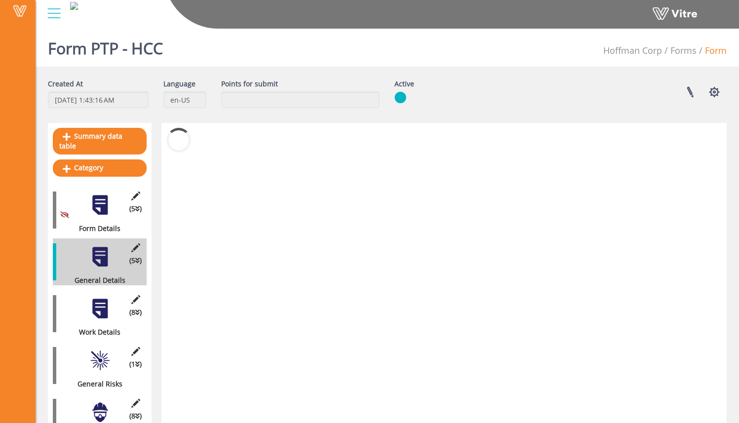
click at [108, 201] on div at bounding box center [100, 205] width 22 height 22
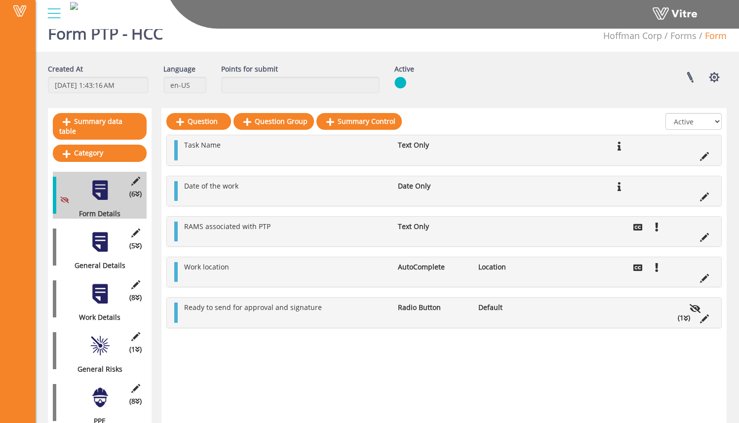
click at [105, 231] on div at bounding box center [100, 242] width 22 height 22
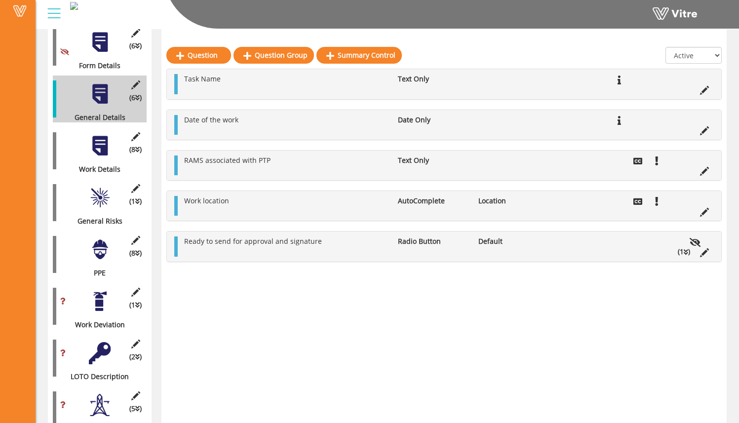
click at [102, 135] on div at bounding box center [100, 146] width 22 height 22
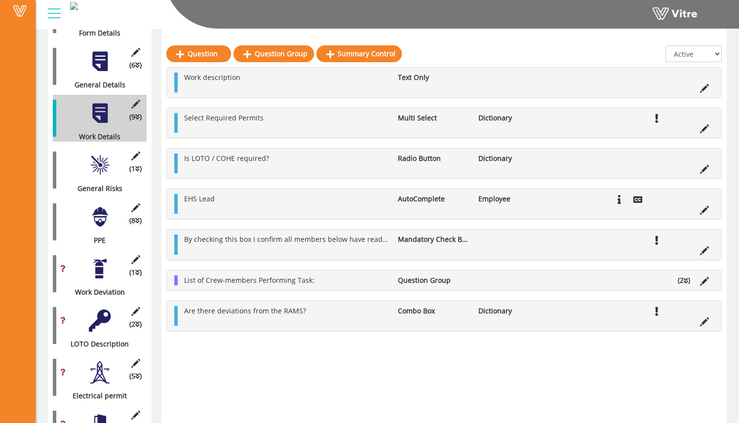
click at [105, 172] on div "(1 ) General Risks" at bounding box center [100, 170] width 94 height 47
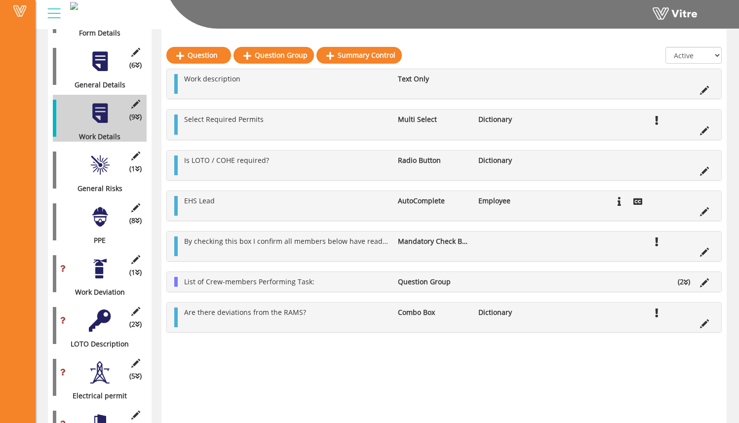
click at [100, 159] on div at bounding box center [100, 165] width 22 height 22
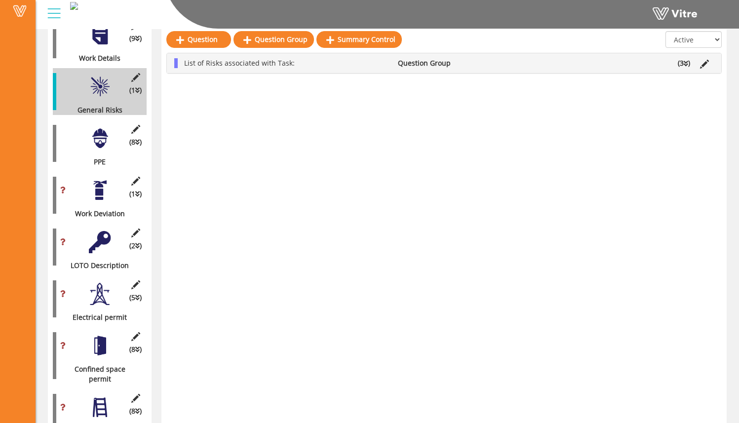
scroll to position [318, 0]
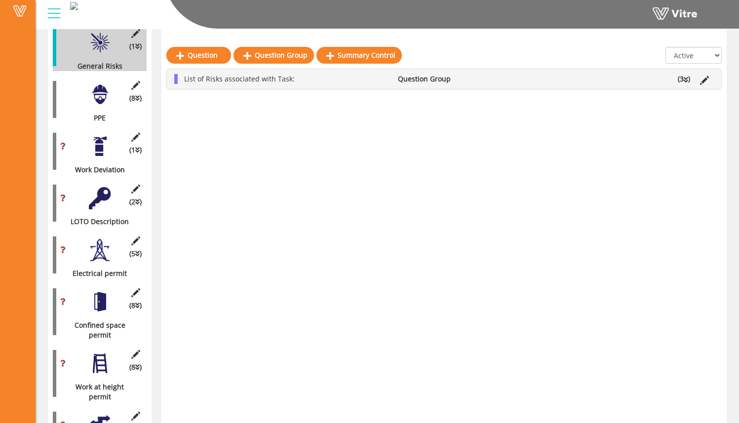
click at [102, 97] on div "(8 ) PPE" at bounding box center [100, 99] width 94 height 47
click at [98, 92] on div at bounding box center [100, 94] width 22 height 22
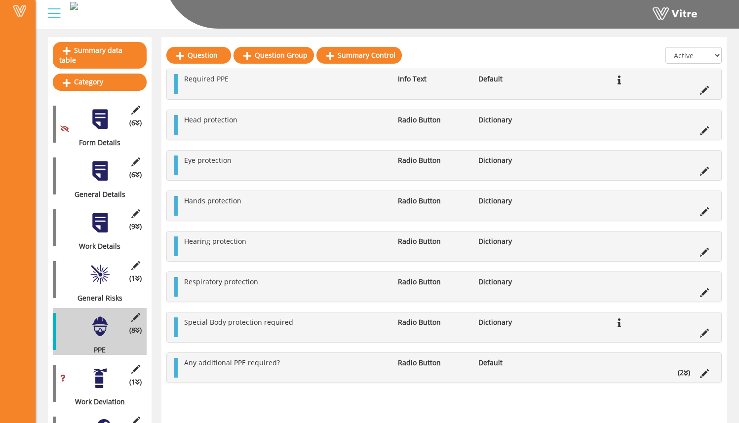
click at [103, 160] on div at bounding box center [100, 171] width 22 height 22
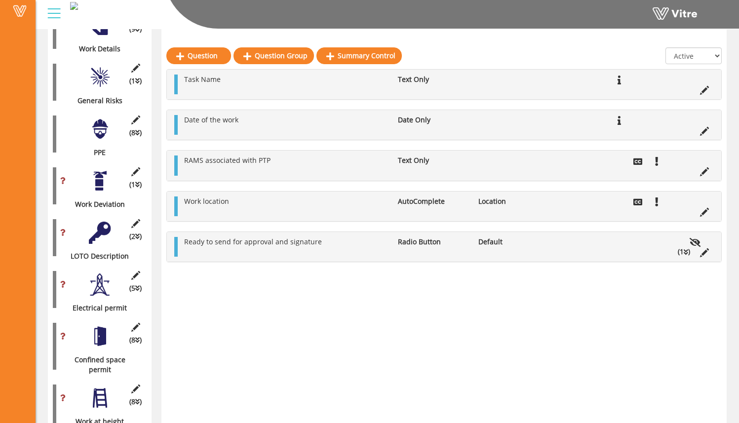
click at [102, 127] on div at bounding box center [100, 129] width 22 height 22
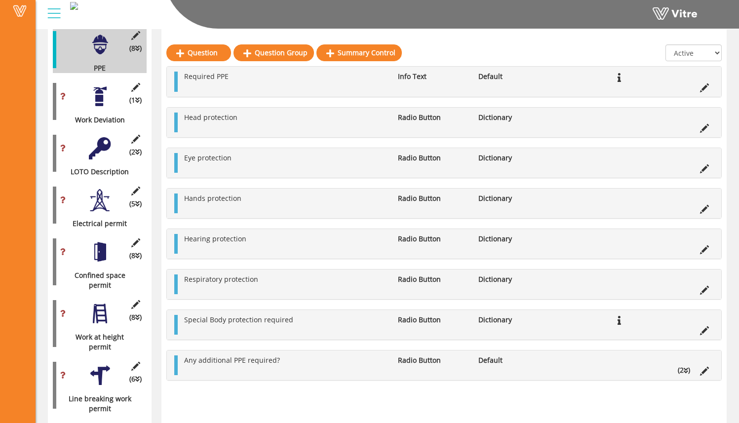
scroll to position [363, 0]
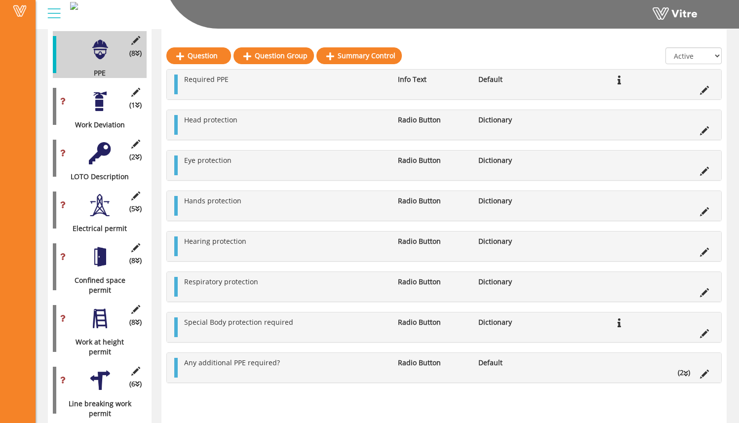
click at [104, 93] on div at bounding box center [100, 101] width 22 height 22
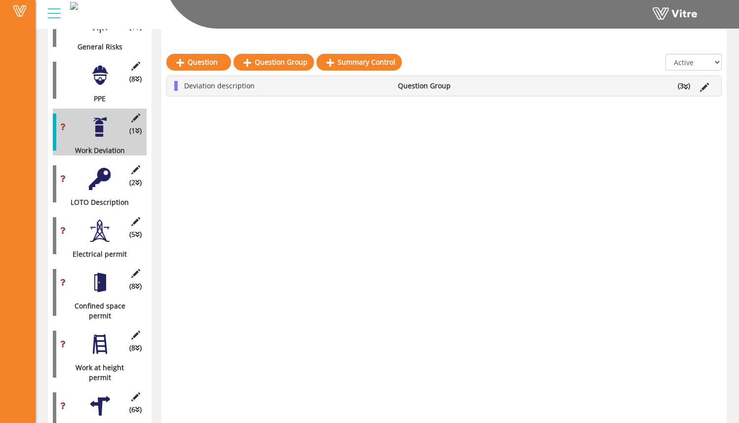
scroll to position [335, 0]
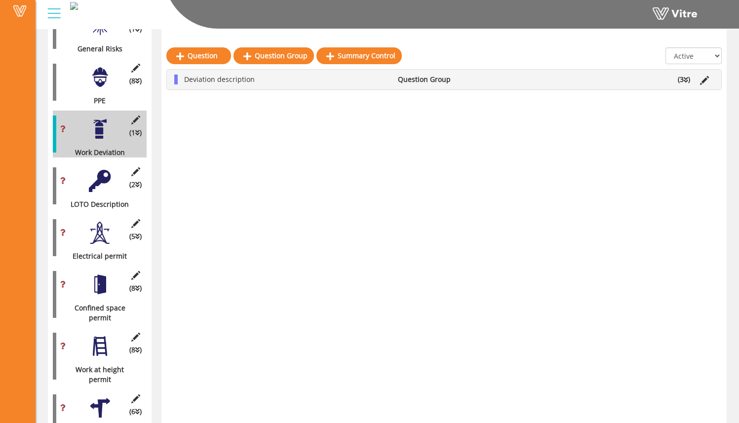
click at [102, 170] on div at bounding box center [100, 181] width 22 height 22
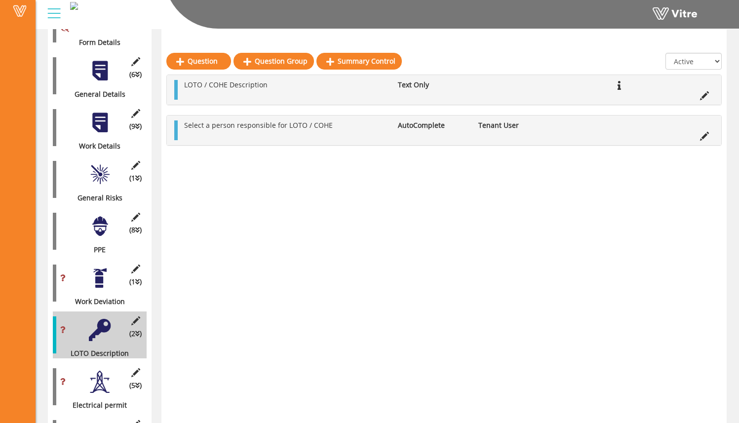
scroll to position [186, 0]
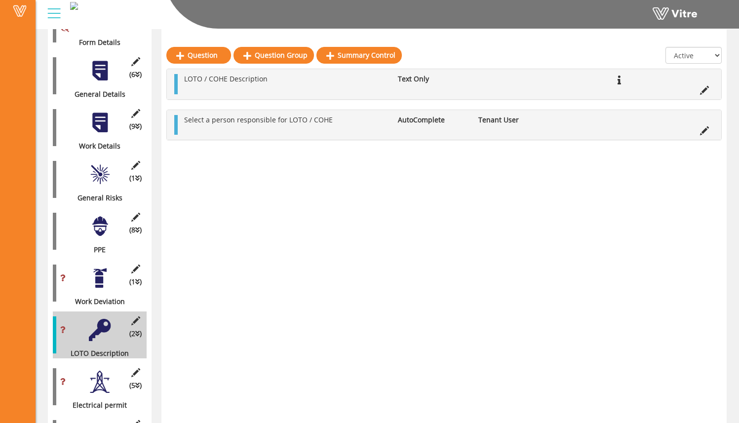
click at [105, 116] on div at bounding box center [100, 122] width 22 height 22
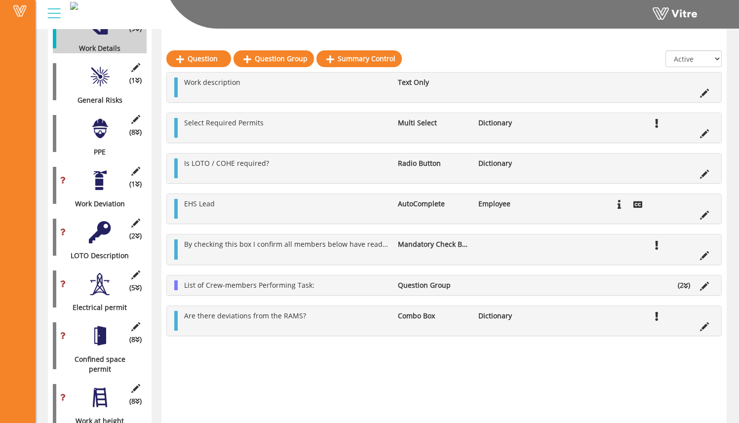
scroll to position [287, 0]
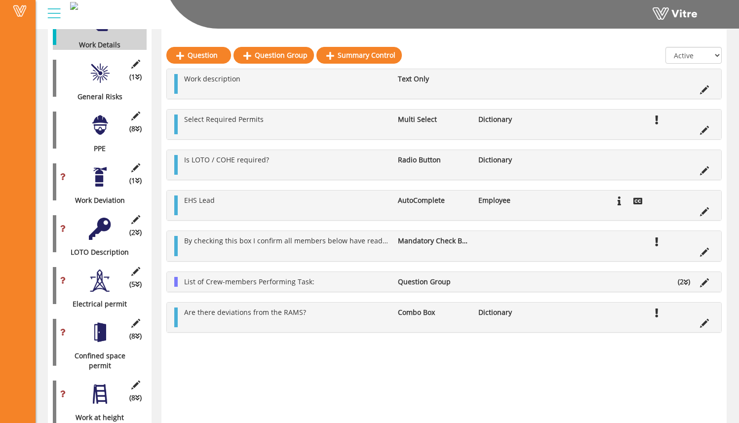
click at [104, 218] on div at bounding box center [100, 229] width 22 height 22
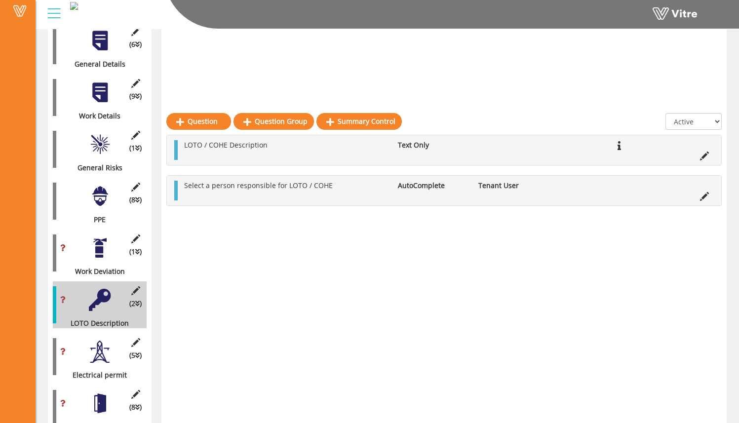
scroll to position [73, 0]
